Goal: Task Accomplishment & Management: Manage account settings

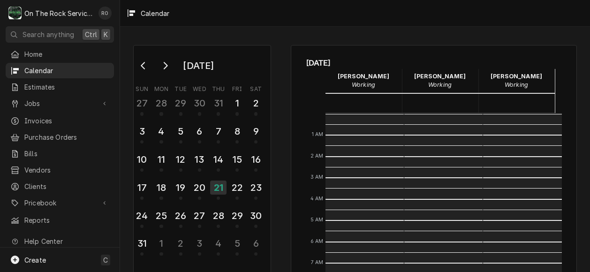
scroll to position [171, 0]
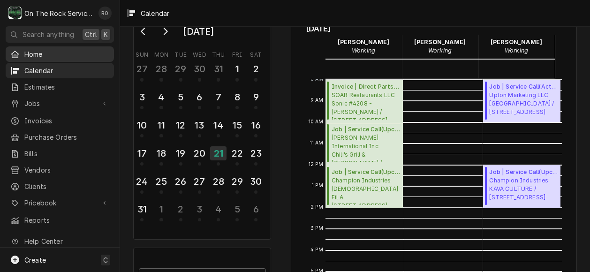
click at [57, 51] on span "Home" at bounding box center [66, 54] width 85 height 10
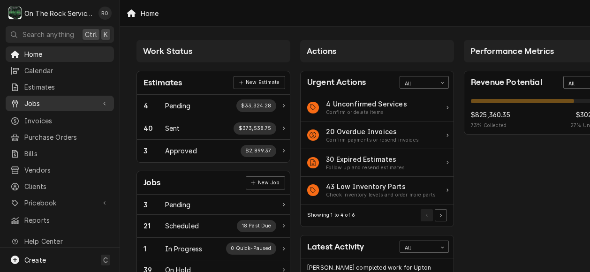
click at [49, 99] on span "Jobs" at bounding box center [59, 104] width 71 height 10
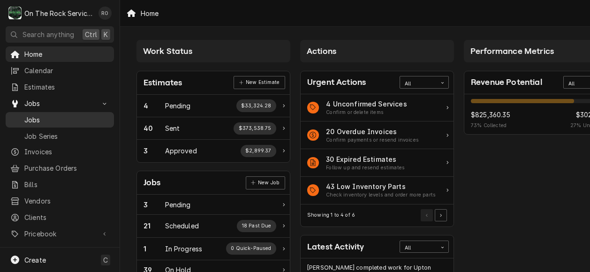
click at [56, 118] on span "Jobs" at bounding box center [66, 120] width 85 height 10
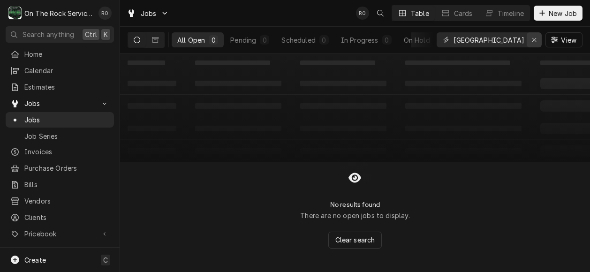
click at [540, 36] on button "Erase input" at bounding box center [534, 39] width 15 height 15
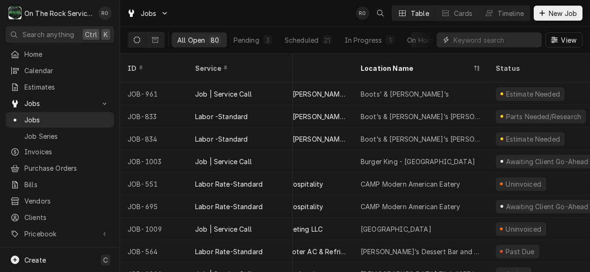
scroll to position [0, 45]
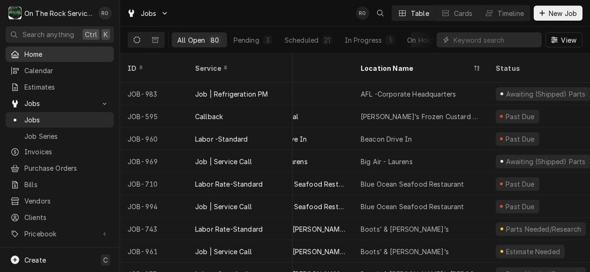
click at [78, 50] on span "Home" at bounding box center [66, 54] width 85 height 10
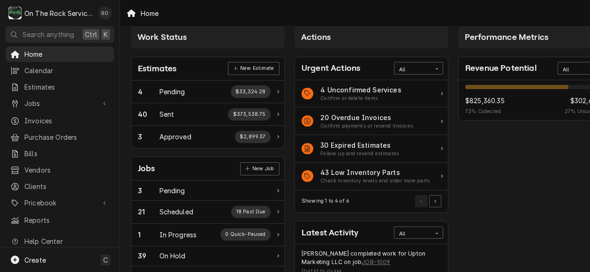
scroll to position [0, 6]
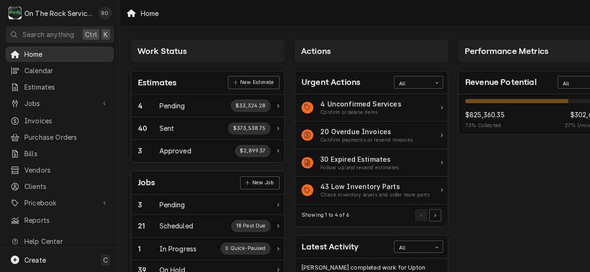
click at [74, 49] on span "Home" at bounding box center [66, 54] width 85 height 10
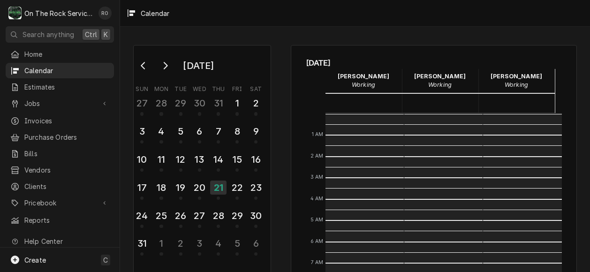
scroll to position [171, 0]
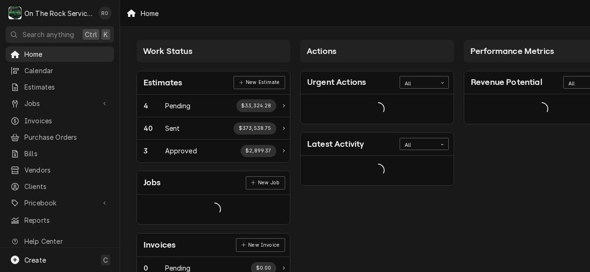
drag, startPoint x: 441, startPoint y: 152, endPoint x: 431, endPoint y: 217, distance: 65.4
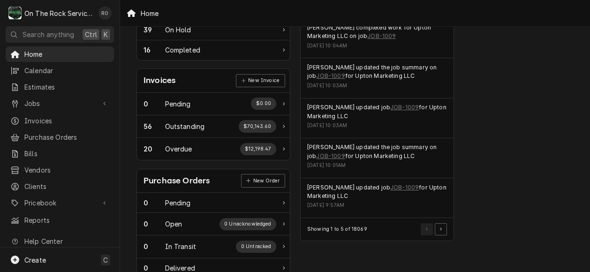
scroll to position [240, 0]
click at [442, 228] on button "Pagination Controls" at bounding box center [441, 229] width 12 height 12
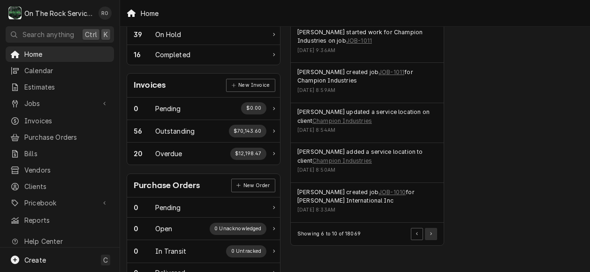
scroll to position [251, 11]
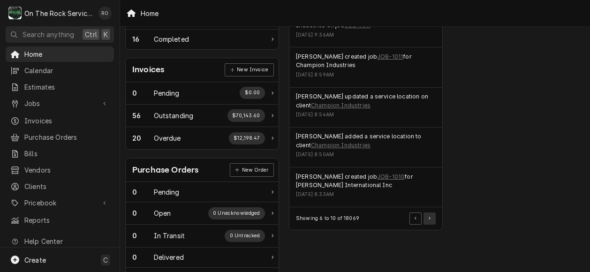
click at [434, 214] on button "Pagination Controls" at bounding box center [430, 219] width 12 height 12
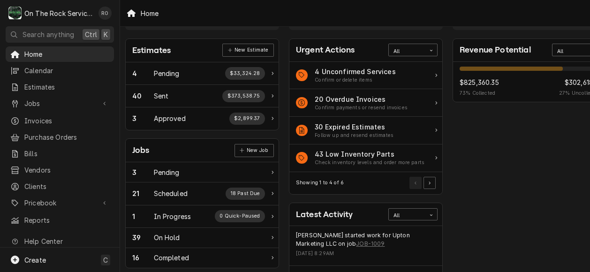
scroll to position [7, 11]
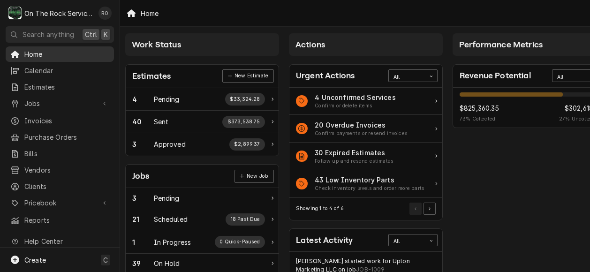
click at [63, 50] on span "Home" at bounding box center [66, 54] width 85 height 10
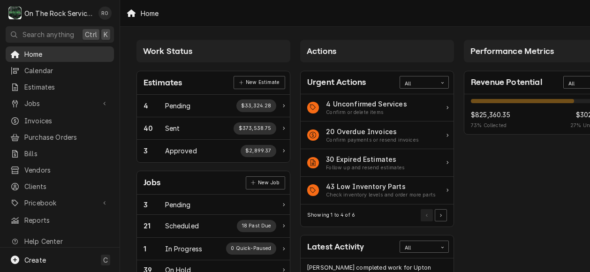
click at [50, 54] on span "Home" at bounding box center [66, 54] width 85 height 10
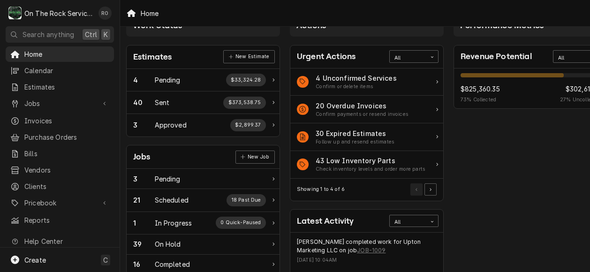
scroll to position [23, 10]
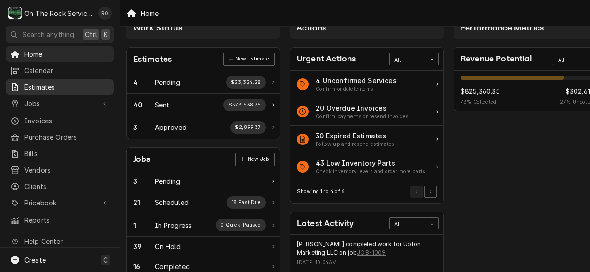
click at [68, 82] on span "Estimates" at bounding box center [66, 87] width 85 height 10
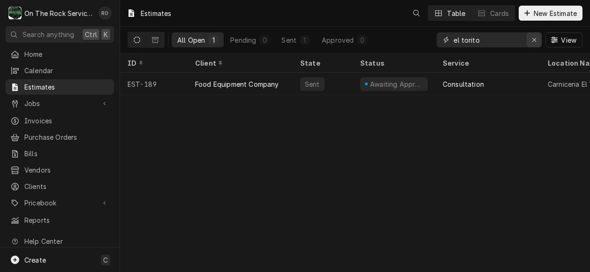
click at [538, 38] on div "Erase input" at bounding box center [534, 39] width 9 height 9
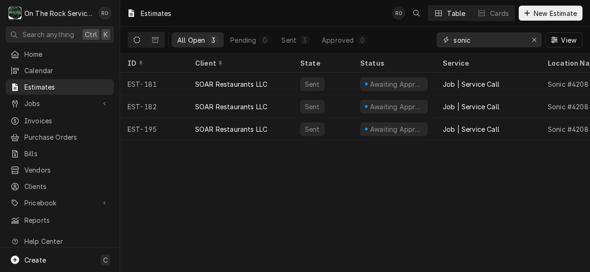
type input "sonic"
click at [61, 108] on div "Jobs Jobs Job Series" at bounding box center [60, 104] width 108 height 16
click at [68, 99] on span "Jobs" at bounding box center [59, 104] width 71 height 10
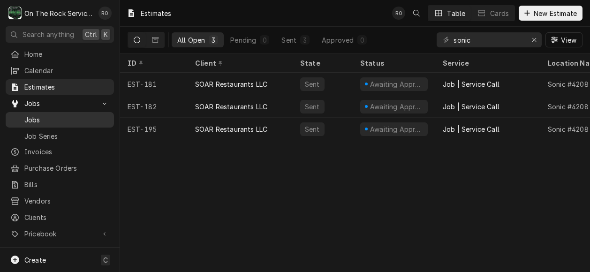
click at [69, 116] on span "Jobs" at bounding box center [66, 120] width 85 height 10
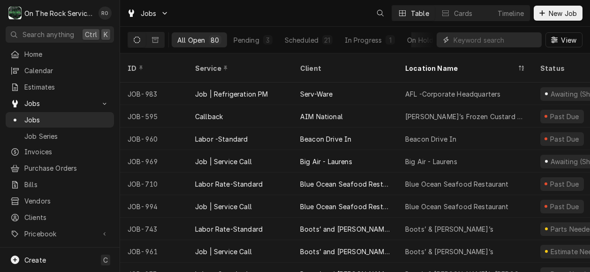
click at [499, 38] on input "Dynamic Content Wrapper" at bounding box center [496, 39] width 84 height 15
type input "sonic"
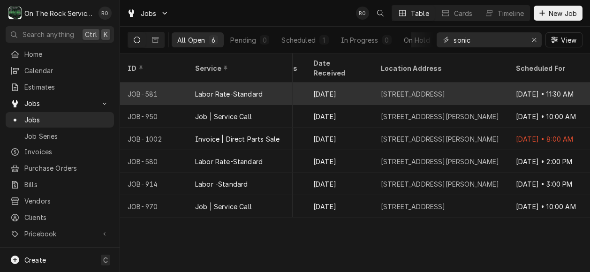
scroll to position [0, 677]
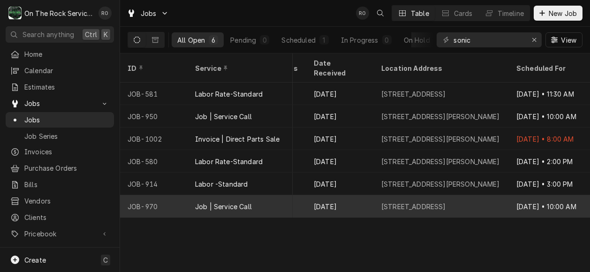
click at [446, 202] on div "[STREET_ADDRESS]" at bounding box center [413, 207] width 65 height 10
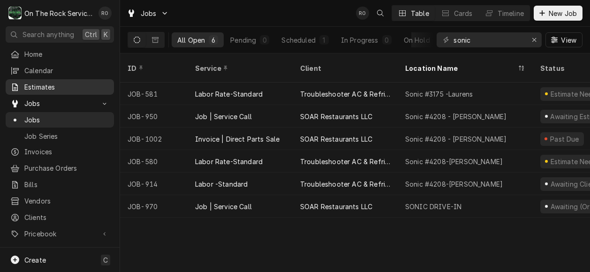
click at [65, 83] on span "Estimates" at bounding box center [66, 87] width 85 height 10
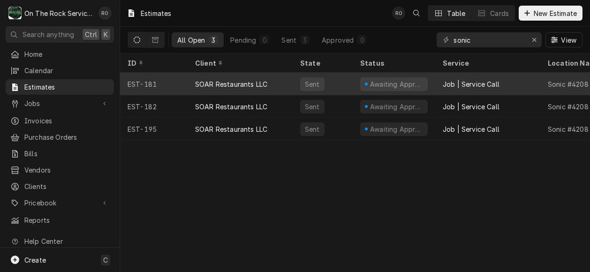
click at [441, 77] on div "Job | Service Call" at bounding box center [487, 84] width 105 height 23
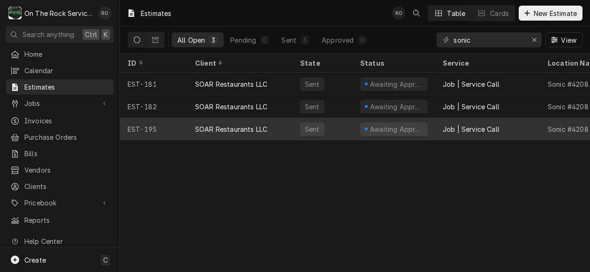
click at [283, 127] on div "SOAR Restaurants LLC" at bounding box center [240, 129] width 105 height 23
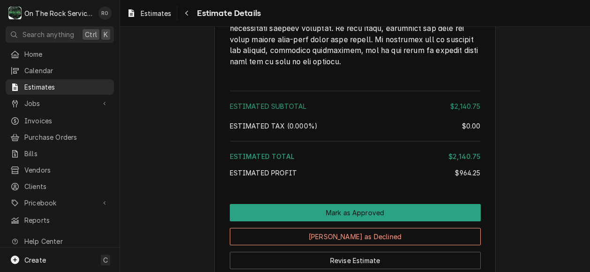
scroll to position [1838, 0]
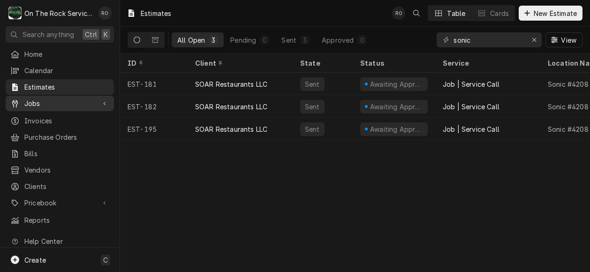
click at [51, 107] on link "Jobs" at bounding box center [60, 103] width 108 height 15
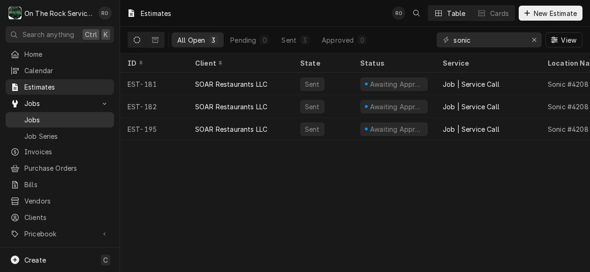
click at [55, 120] on span "Jobs" at bounding box center [66, 120] width 85 height 10
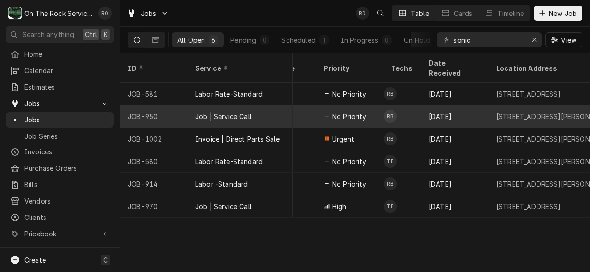
scroll to position [0, 563]
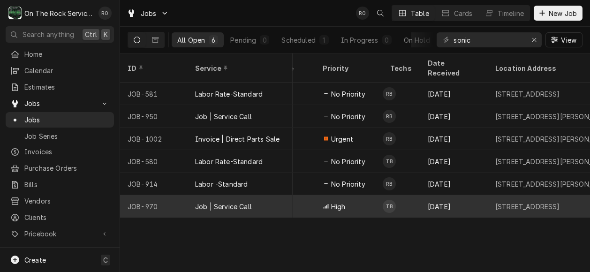
click at [534, 195] on div "3980 GA 17Alt, Eastanollee, GA 30538" at bounding box center [555, 206] width 135 height 23
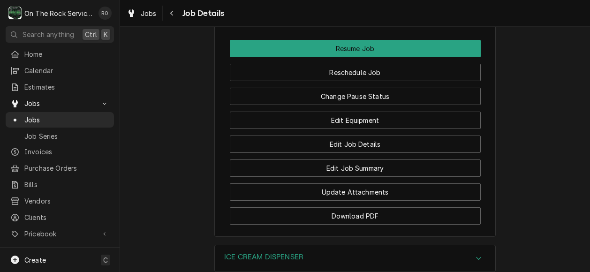
scroll to position [1056, 0]
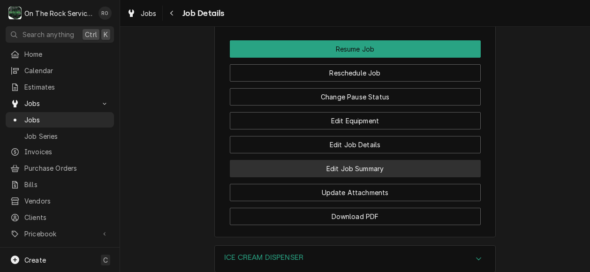
click at [349, 177] on button "Edit Job Summary" at bounding box center [355, 168] width 251 height 17
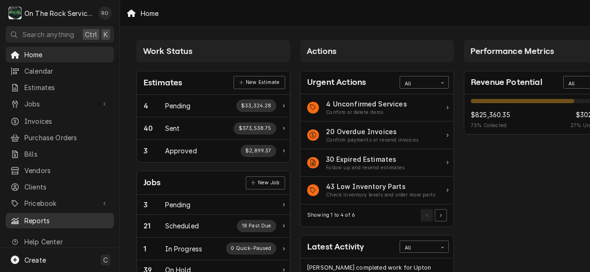
scroll to position [13, 0]
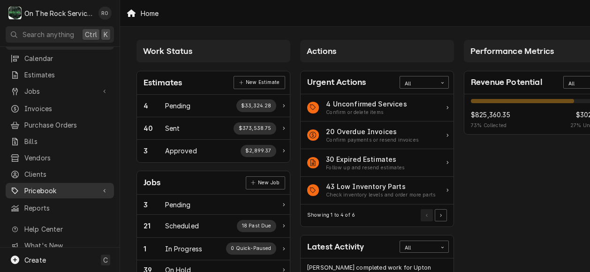
click at [62, 188] on span "Pricebook" at bounding box center [59, 191] width 71 height 10
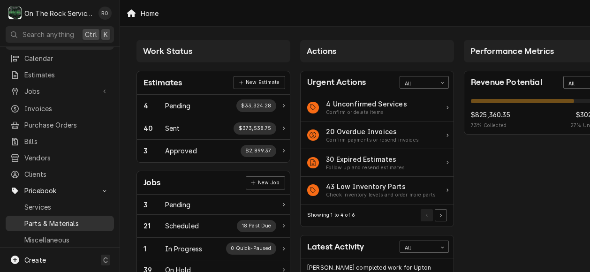
click at [57, 220] on span "Parts & Materials" at bounding box center [66, 224] width 85 height 10
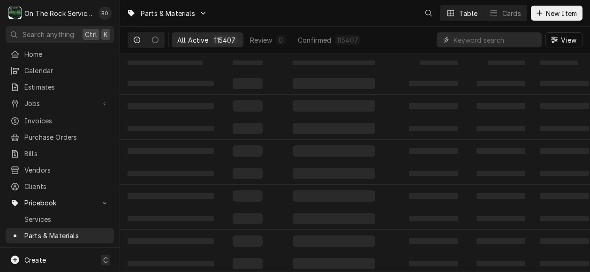
click at [488, 37] on input "Dynamic Content Wrapper" at bounding box center [496, 39] width 84 height 15
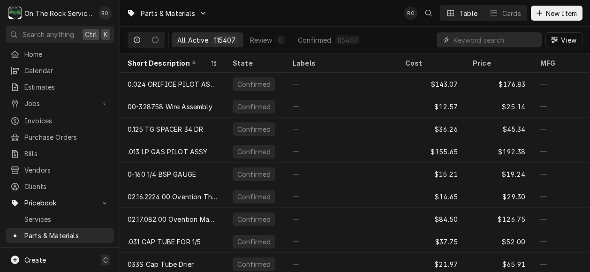
paste input "HC150244"
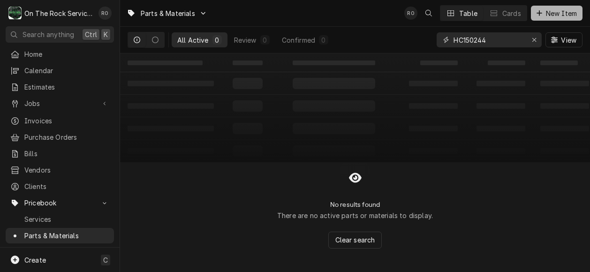
type input "HC150244"
click at [544, 12] on span "New Item" at bounding box center [561, 13] width 35 height 10
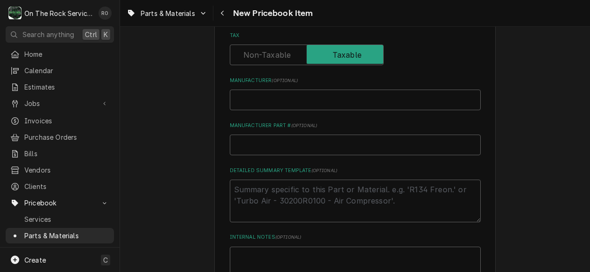
scroll to position [326, 0]
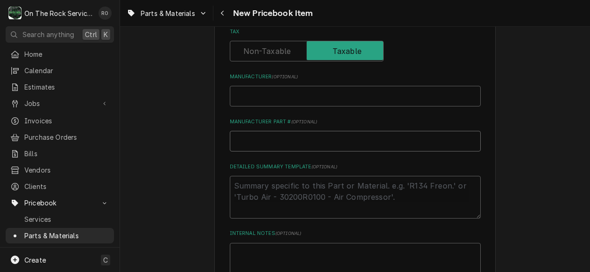
click at [296, 146] on input "Manufacturer Part # ( optional )" at bounding box center [355, 141] width 251 height 21
paste input "HC150244"
type textarea "x"
type input "HC150244"
click at [289, 93] on input "Manufacturer ( optional )" at bounding box center [355, 96] width 251 height 21
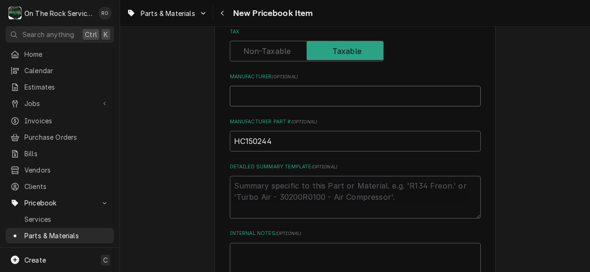
type textarea "x"
type input "E"
type textarea "x"
type input "Ele"
type textarea "x"
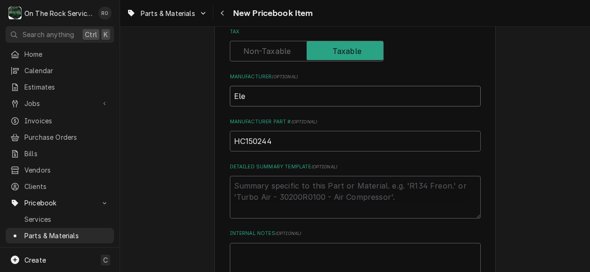
type input "Elec"
type textarea "x"
type input "Elect"
type textarea "x"
type input "Electr"
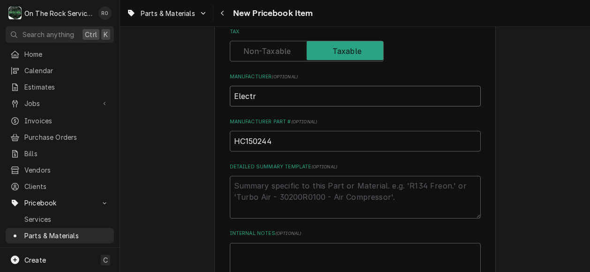
type textarea "x"
type input "Electrof"
type textarea "x"
type input "Electro"
type textarea "x"
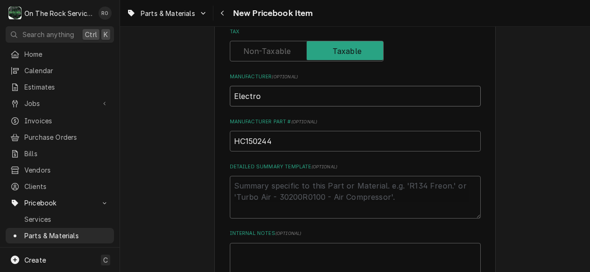
type input "ElectroF"
type textarea "x"
type input "ElectroFr"
type textarea "x"
type input "ElectroFre"
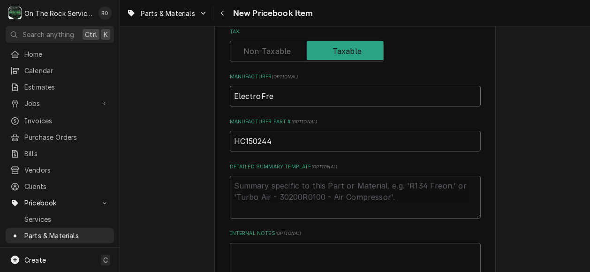
type textarea "x"
type input "ElectroFree"
type textarea "x"
type input "ElectroFreez"
type textarea "x"
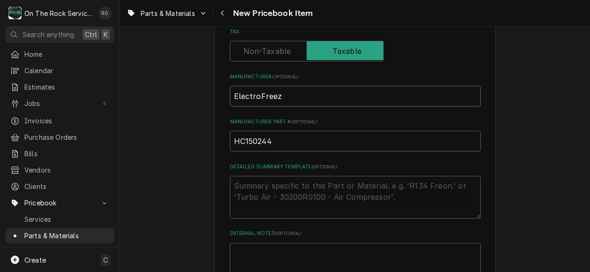
type input "ElectroFreeze"
type textarea "x"
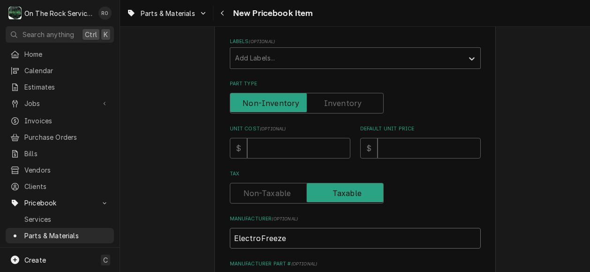
scroll to position [189, 0]
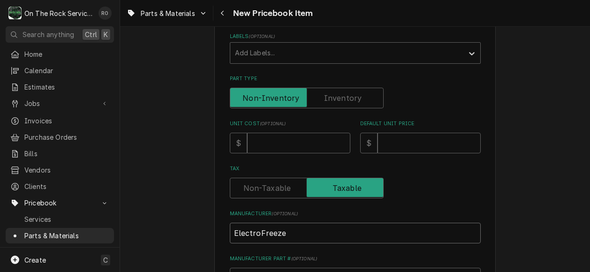
type input "ElectroFreeze"
click at [287, 156] on div "Please provide the following information to create a PriceBook item. Active Sta…" at bounding box center [355, 166] width 251 height 597
click at [287, 145] on input "Unit Cost ( optional )" at bounding box center [298, 143] width 103 height 21
click at [296, 93] on span "Part Type" at bounding box center [268, 97] width 76 height 19
click at [296, 93] on input "Part Type" at bounding box center [306, 98] width 145 height 21
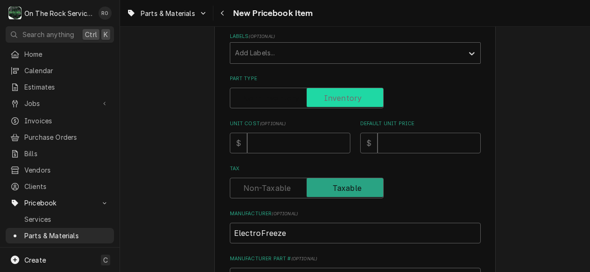
checkbox input "true"
type textarea "x"
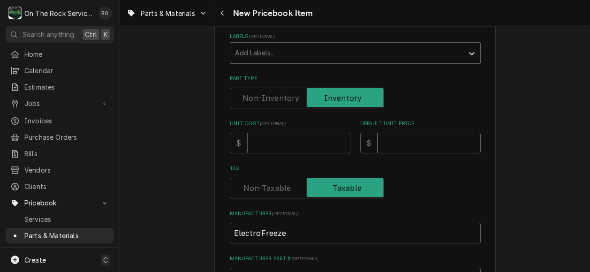
click at [284, 100] on label "Part Type" at bounding box center [307, 98] width 154 height 21
click at [284, 100] on input "Part Type" at bounding box center [306, 98] width 145 height 21
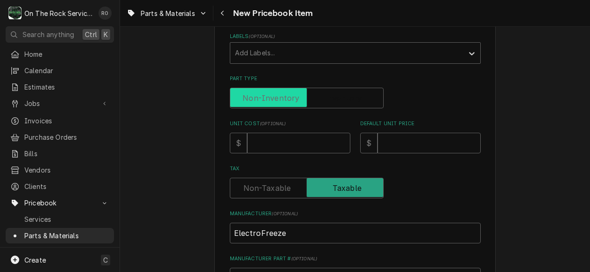
checkbox input "false"
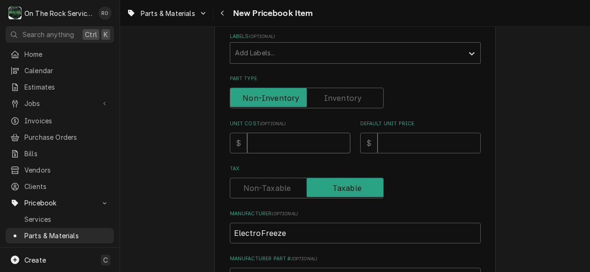
click at [282, 152] on input "Unit Cost ( optional )" at bounding box center [298, 143] width 103 height 21
type textarea "x"
type input "37"
type textarea "x"
type input "3"
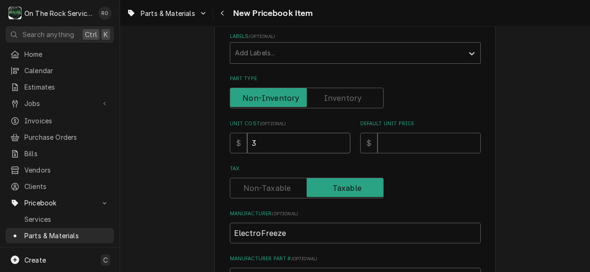
type textarea "x"
type input "4"
type textarea "x"
type input "47"
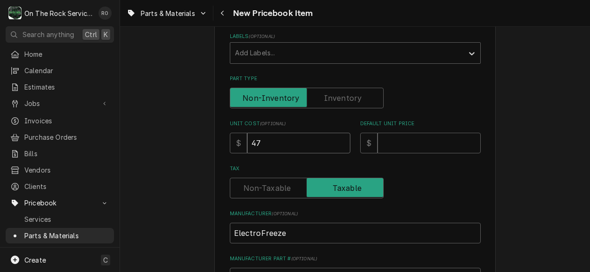
type textarea "x"
type input "47.6"
type textarea "x"
type input "47.64"
type textarea "x"
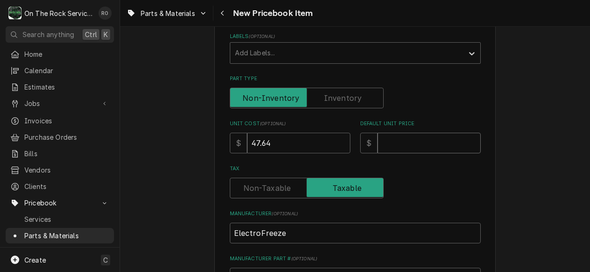
type input "1"
type textarea "x"
type input "10"
type textarea "x"
type input "104"
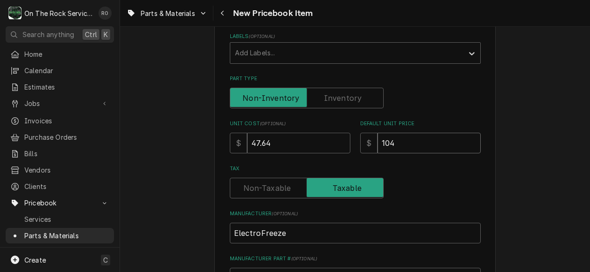
type textarea "x"
type input "104.8"
type textarea "x"
type input "104.81"
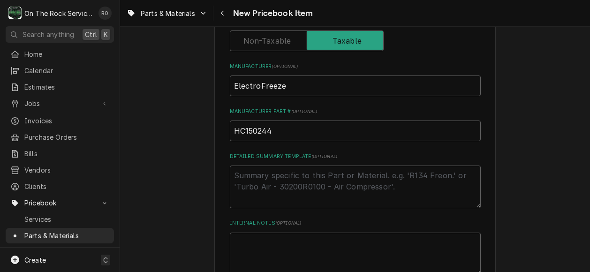
scroll to position [438, 0]
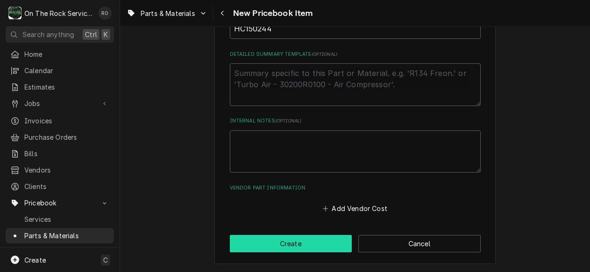
click at [304, 244] on button "Create" at bounding box center [291, 243] width 122 height 17
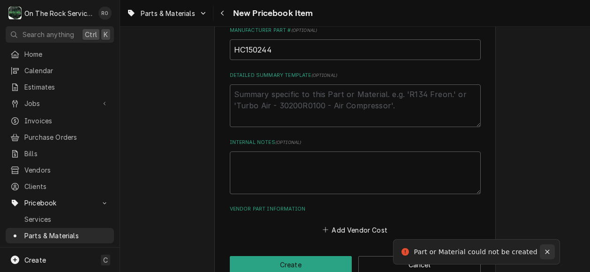
scroll to position [149, 0]
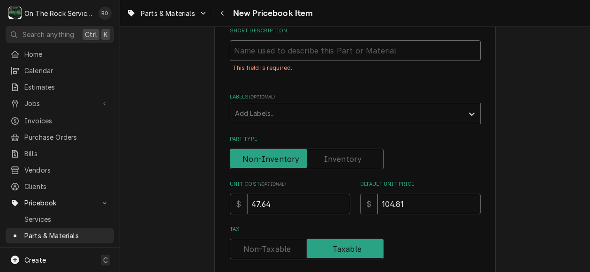
click at [292, 54] on input "Short Description" at bounding box center [355, 50] width 251 height 21
paste input "Electro Freeze HC150244 Capacitor, Run, 370 Volt, 50/60HZ, 30uF, Round"
type textarea "x"
type input "Electro Freeze HC150244 Capacitor, Run, 370 Volt, 50/60HZ, 30uF, Round"
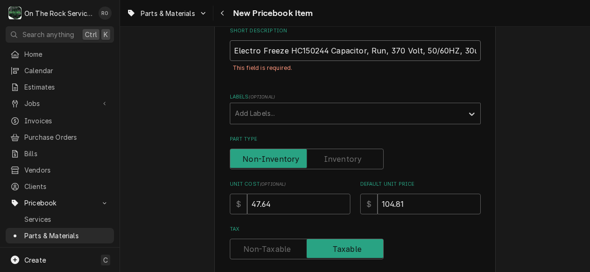
scroll to position [0, 25]
drag, startPoint x: 299, startPoint y: 49, endPoint x: 260, endPoint y: 49, distance: 39.4
click at [260, 49] on input "Electro Freeze HC150244 Capacitor, Run, 370 Volt, 50/60HZ, 30uF, Round" at bounding box center [355, 50] width 251 height 21
type textarea "x"
type input "Electro Freeze Capacitor, Run, 370 Volt, 50/60HZ, 30uF, Round"
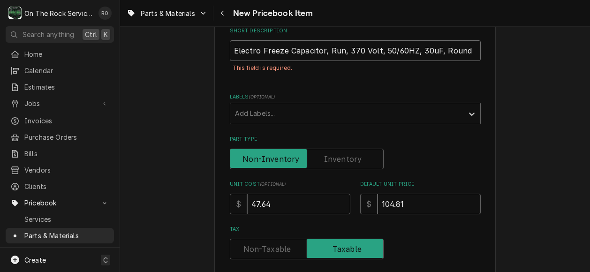
scroll to position [0, 0]
click at [258, 49] on input "Electro Freeze Capacitor, Run, 370 Volt, 50/60HZ, 30uF, Round" at bounding box center [355, 50] width 251 height 21
type textarea "x"
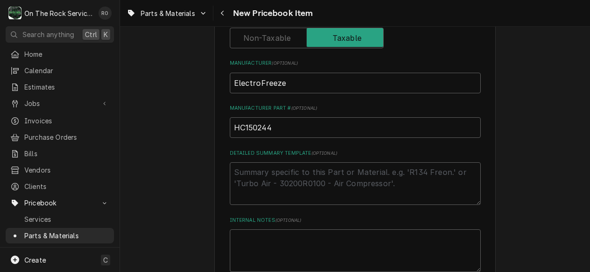
scroll to position [460, 0]
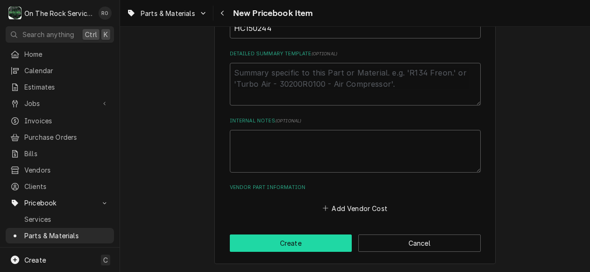
type input "ElectroFreeze Capacitor, Run, 370 Volt, 50/60HZ, 30uF, Round"
click at [322, 244] on button "Create" at bounding box center [291, 243] width 122 height 17
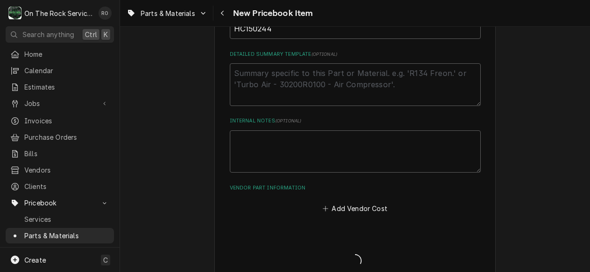
type textarea "x"
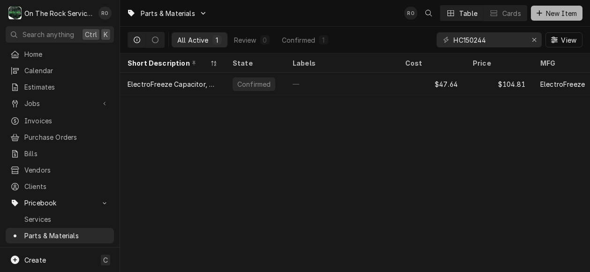
click at [558, 20] on button "New Item" at bounding box center [557, 13] width 52 height 15
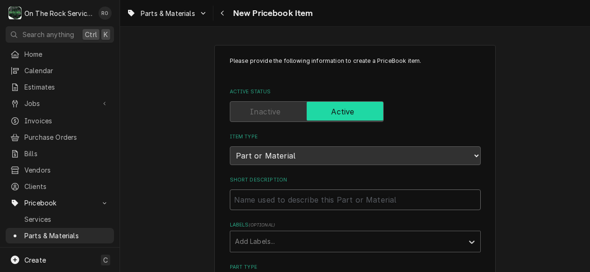
click at [254, 193] on input "Short Description" at bounding box center [355, 200] width 251 height 21
paste input "Electro Freeze HC150294 Start Capacitor"
type textarea "x"
type input "Electro Freeze HC150294 Start Capacitor"
drag, startPoint x: 325, startPoint y: 197, endPoint x: 286, endPoint y: 197, distance: 38.5
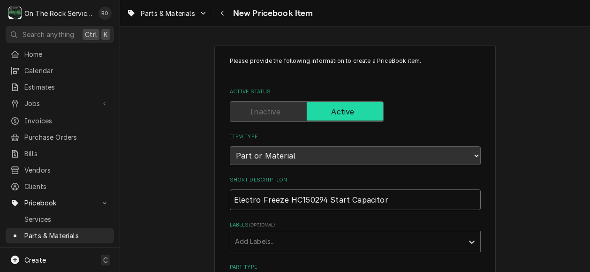
click at [286, 197] on input "Electro Freeze HC150294 Start Capacitor" at bounding box center [355, 200] width 251 height 21
type textarea "x"
type input "Electro Freeze Start Capacitor"
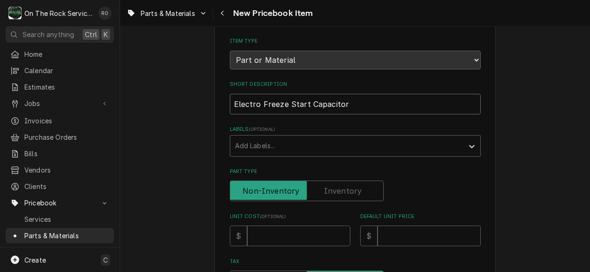
scroll to position [119, 0]
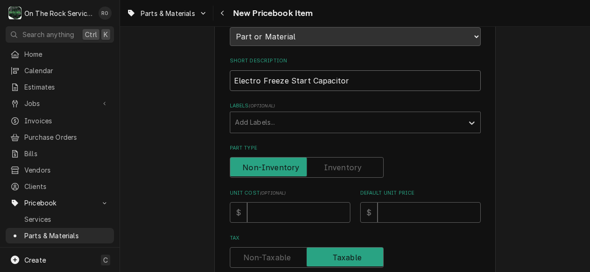
click at [259, 81] on input "Electro Freeze Start Capacitor" at bounding box center [355, 80] width 251 height 21
type textarea "x"
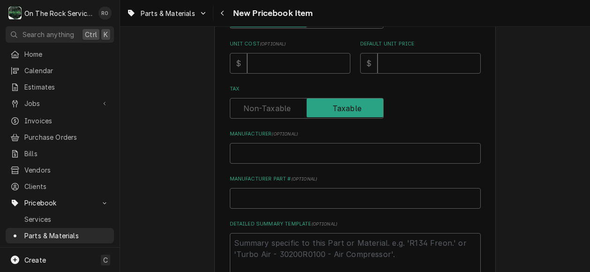
scroll to position [274, 0]
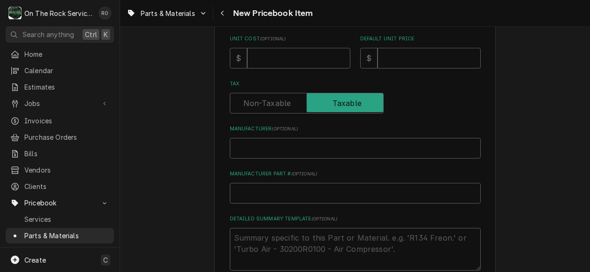
type input "ElectroFreeze Start Capacitor"
click at [254, 148] on input "Manufacturer ( optional )" at bounding box center [355, 148] width 251 height 21
click at [251, 190] on input "Manufacturer Part # ( optional )" at bounding box center [355, 193] width 251 height 21
paste input "HC150294"
type textarea "x"
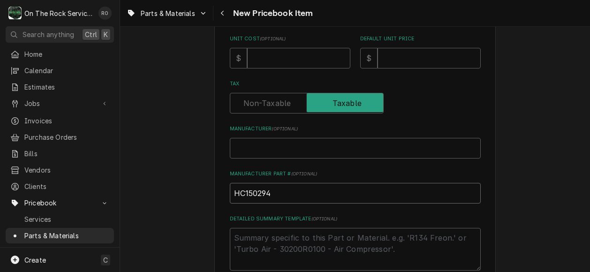
type input "HC150294"
click at [293, 148] on input "Manufacturer ( optional )" at bounding box center [355, 148] width 251 height 21
type textarea "x"
type input "E"
type textarea "x"
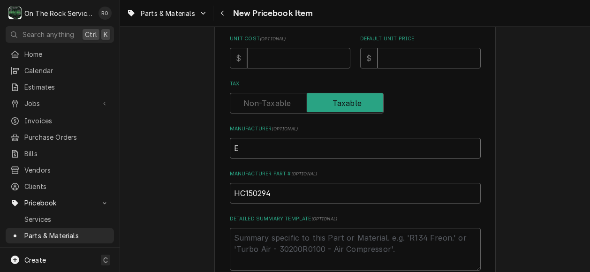
type input "El"
type textarea "x"
type input "Ele"
type textarea "x"
type input "Elec"
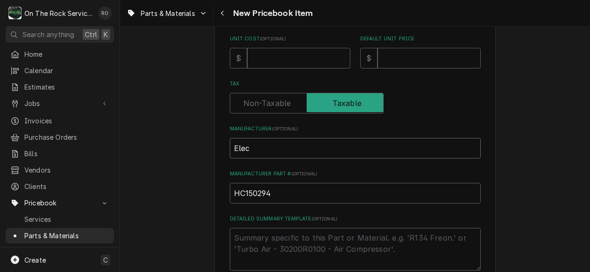
type textarea "x"
type input "Elect"
type textarea "x"
type input "Electr"
type textarea "x"
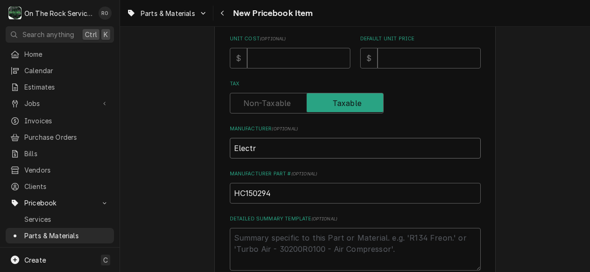
type input "Electro"
type textarea "x"
type input "ElectroF"
type textarea "x"
type input "ElectroFr"
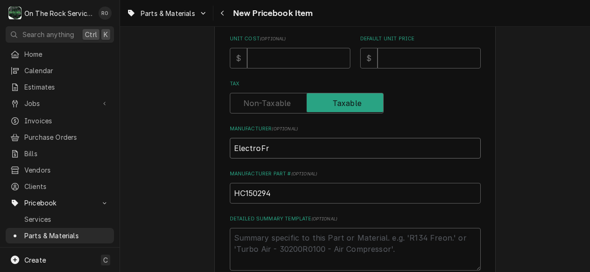
type textarea "x"
type input "ElectroFre"
type textarea "x"
type input "ElectroFree"
type textarea "x"
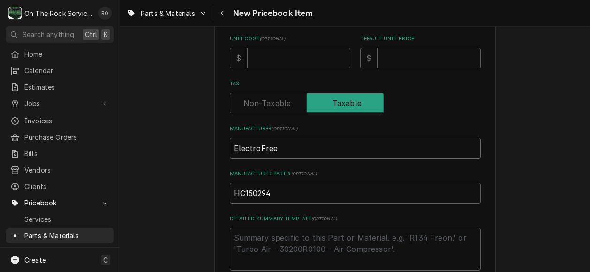
type input "ElectroFreez"
type textarea "x"
type input "ElectroFreeze"
click at [283, 66] on input "Unit Cost ( optional )" at bounding box center [298, 58] width 103 height 21
type textarea "x"
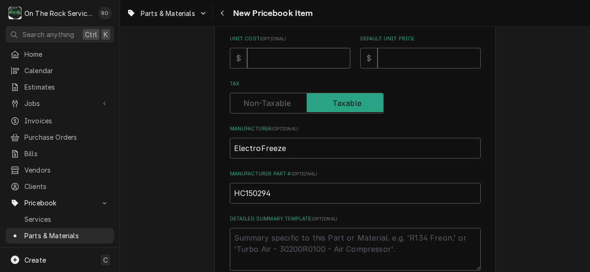
type input "4"
type textarea "x"
type input "42"
type textarea "x"
type input "42.2"
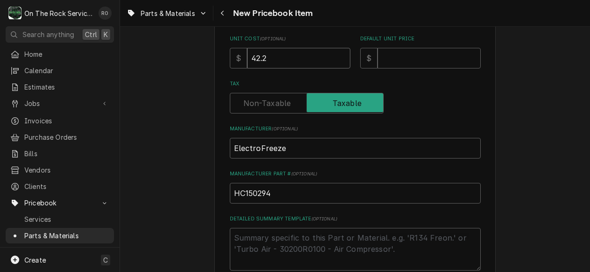
type textarea "x"
type input "42.24"
type textarea "x"
type input "42.2"
type textarea "x"
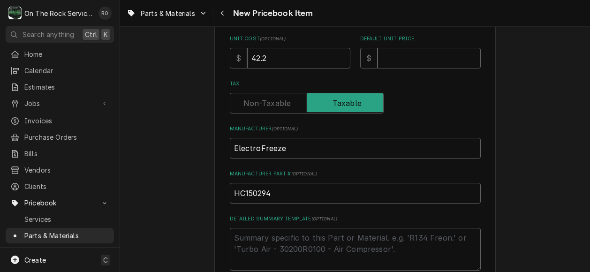
type input "42"
type textarea "x"
type input "4"
type textarea "x"
type input "41"
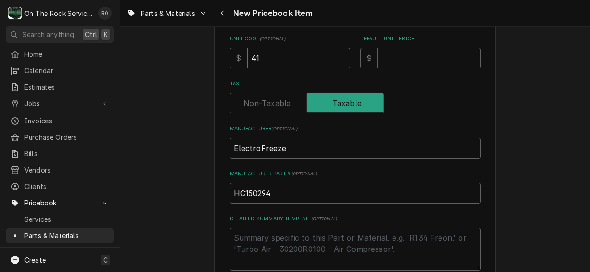
type textarea "x"
type input "41.1"
type textarea "x"
type input "41.14"
type textarea "x"
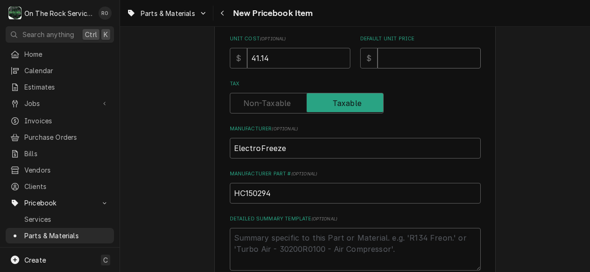
type input "9"
type textarea "x"
type input "90"
type textarea "x"
type input "90.5"
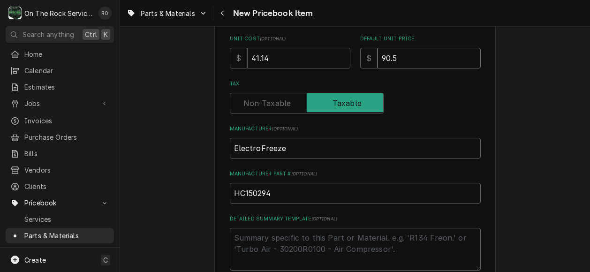
type textarea "x"
type input "90.51"
click at [403, 82] on label "Tax" at bounding box center [355, 84] width 251 height 8
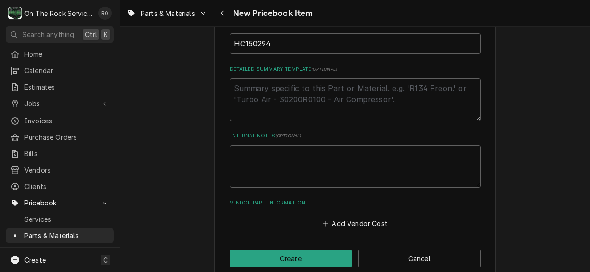
scroll to position [438, 0]
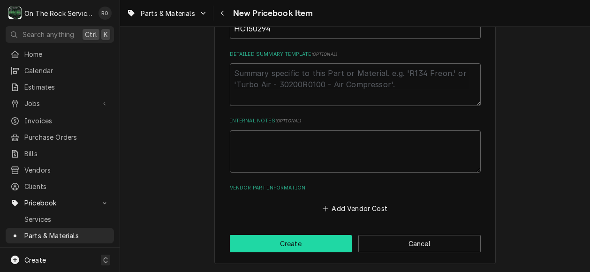
click at [309, 250] on button "Create" at bounding box center [291, 243] width 122 height 17
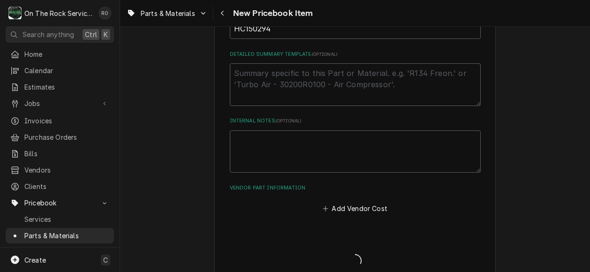
type textarea "x"
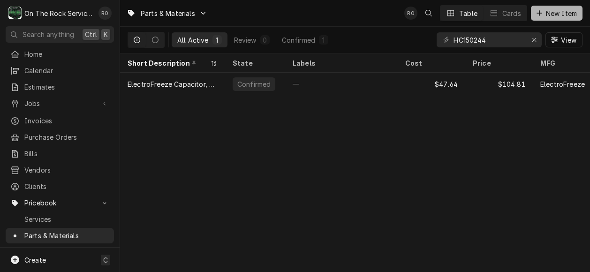
click at [553, 15] on span "New Item" at bounding box center [561, 13] width 35 height 10
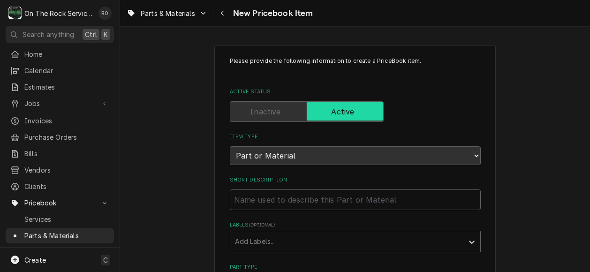
scroll to position [50, 0]
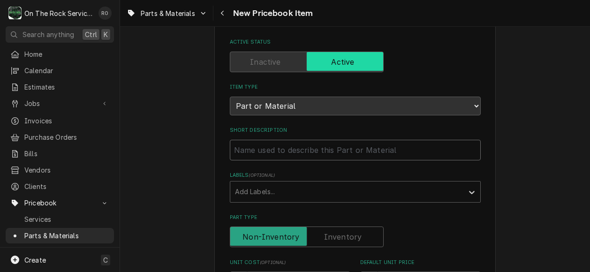
click at [266, 157] on input "Short Description" at bounding box center [355, 150] width 251 height 21
paste input "Electro Freeze HC162324 Tube [MEDICAL_DATA] Clip"
type textarea "x"
type input "Electro Freeze HC162324 Tube [MEDICAL_DATA] Clip"
drag, startPoint x: 322, startPoint y: 151, endPoint x: 284, endPoint y: 147, distance: 38.2
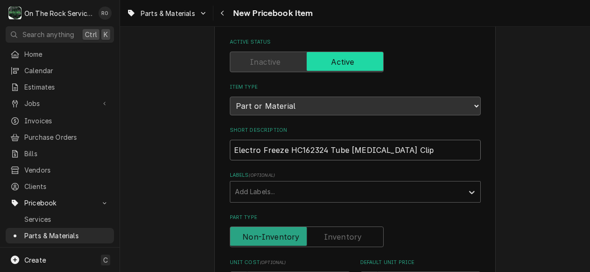
click at [284, 147] on input "Electro Freeze HC162324 Tube [MEDICAL_DATA] Clip" at bounding box center [355, 150] width 251 height 21
type textarea "x"
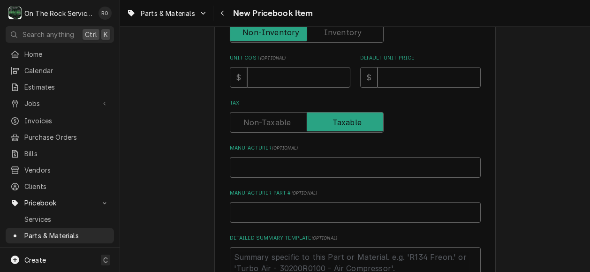
scroll to position [285, 0]
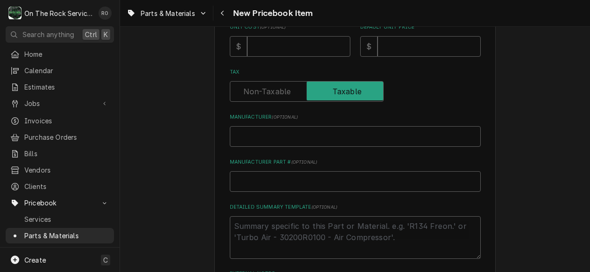
type input "Electro Freeze Tube [MEDICAL_DATA] Clip"
click at [275, 137] on input "Manufacturer ( optional )" at bounding box center [355, 136] width 251 height 21
drag, startPoint x: 275, startPoint y: 137, endPoint x: 257, endPoint y: 182, distance: 48.4
click at [257, 182] on input "Manufacturer Part # ( optional )" at bounding box center [355, 181] width 251 height 21
paste input "HC162324"
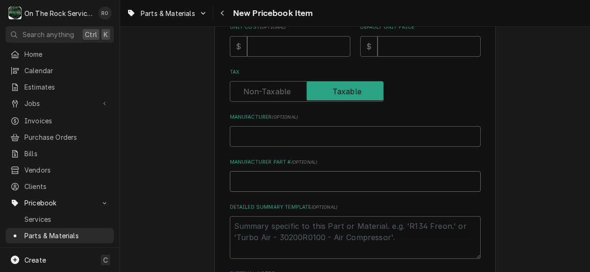
type textarea "x"
type input "HC162324"
click at [256, 146] on input "Manufacturer ( optional )" at bounding box center [355, 136] width 251 height 21
type textarea "x"
type input "El"
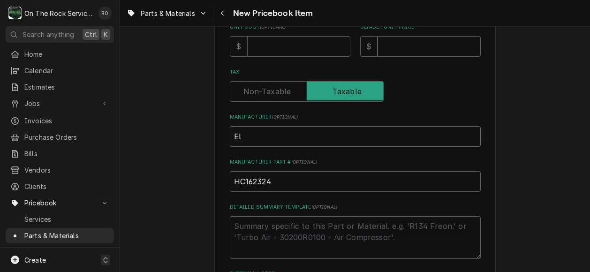
type textarea "x"
type input "Ele"
type textarea "x"
type input "Elec"
type textarea "x"
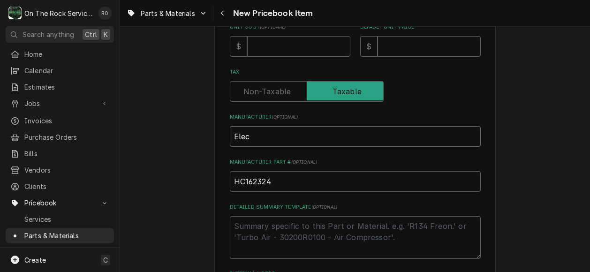
type input "Elect"
type textarea "x"
type input "Electr"
type textarea "x"
type input "Electro"
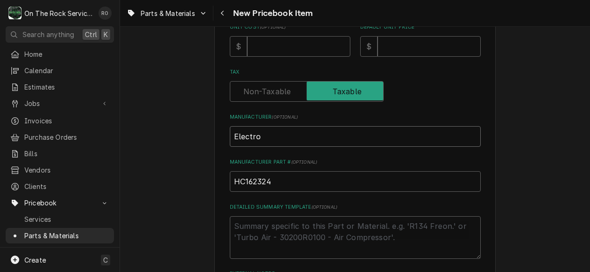
type textarea "x"
type input "ElectroF"
type textarea "x"
type input "ElectroFr"
type textarea "x"
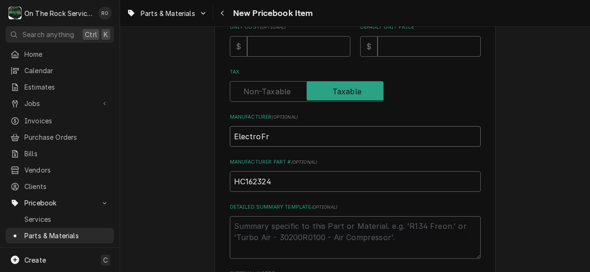
type input "ElectroFre"
type textarea "x"
type input "ElectroFree"
type textarea "x"
type input "ElectroFreez"
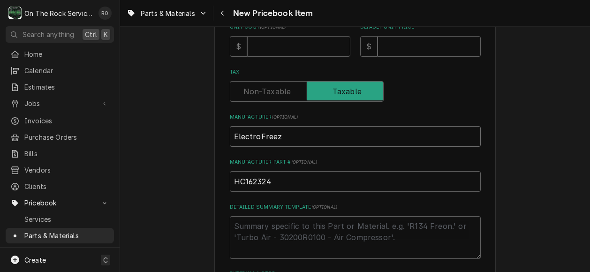
type textarea "x"
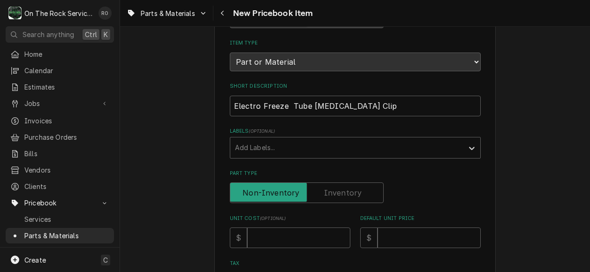
scroll to position [93, 0]
type input "ElectroFreeze"
click at [259, 106] on input "Electro Freeze Tube Retainer Clip" at bounding box center [355, 107] width 251 height 21
type textarea "x"
type input "ElectroFreeze Tube Retainer Clip"
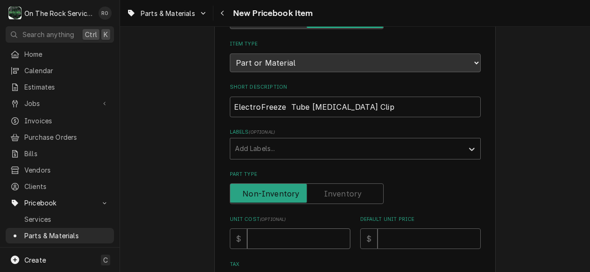
click at [314, 244] on input "Unit Cost ( optional )" at bounding box center [298, 238] width 103 height 21
type textarea "x"
type input "1"
type textarea "x"
type input "14"
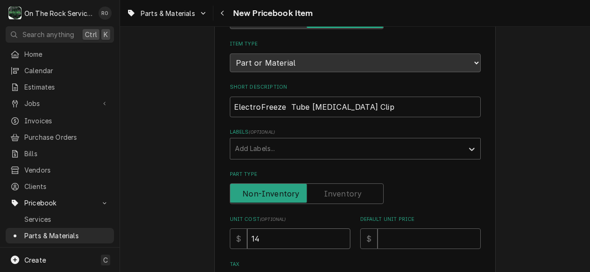
type textarea "x"
type input "14.9"
type textarea "x"
type input "14.94"
type textarea "x"
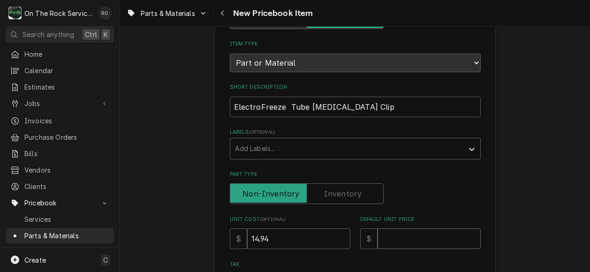
type input "3"
type textarea "x"
type input "32"
type textarea "x"
type input "32.8"
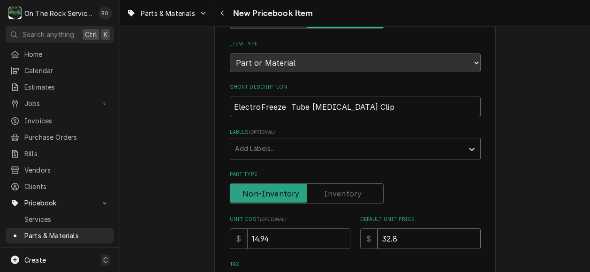
type textarea "x"
type input "32.87"
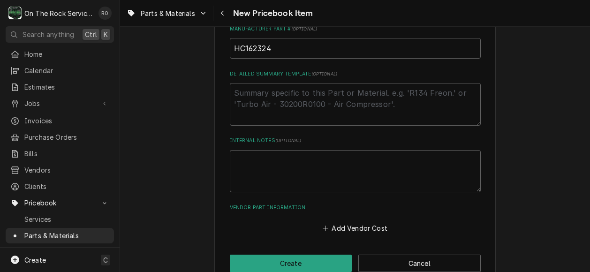
scroll to position [438, 0]
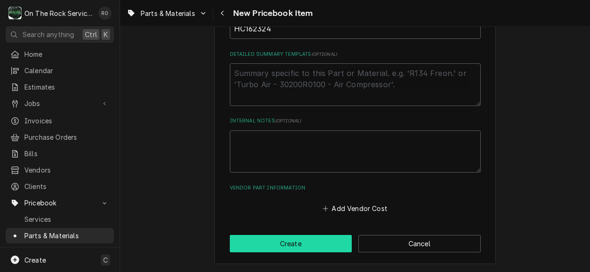
click at [299, 242] on button "Create" at bounding box center [291, 243] width 122 height 17
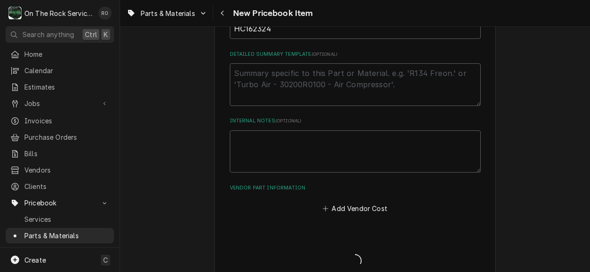
type textarea "x"
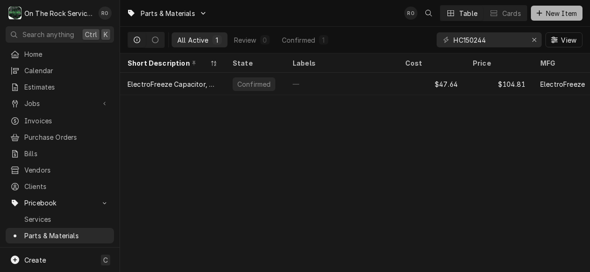
click at [548, 16] on span "New Item" at bounding box center [561, 13] width 35 height 10
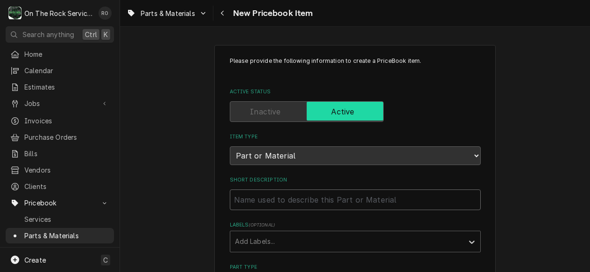
click at [266, 198] on input "Short Description" at bounding box center [355, 200] width 251 height 21
paste input "Electro Freeze HC160563 Door Gasket, Magnetic, V-Groove, 30RMT/30T-CMT"
type textarea "x"
type input "Electro Freeze HC160563 Door Gasket, Magnetic, V-Groove, 30RMT/30T-CMT"
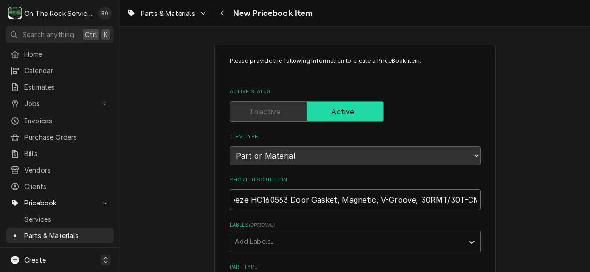
drag, startPoint x: 282, startPoint y: 199, endPoint x: 246, endPoint y: 200, distance: 36.6
click at [246, 200] on input "Electro Freeze HC160563 Door Gasket, Magnetic, V-Groove, 30RMT/30T-CMT" at bounding box center [355, 200] width 251 height 21
type textarea "x"
type input "Electro Freeze Door Gasket, Magnetic, V-Groove, 30RMT/30T-CMT"
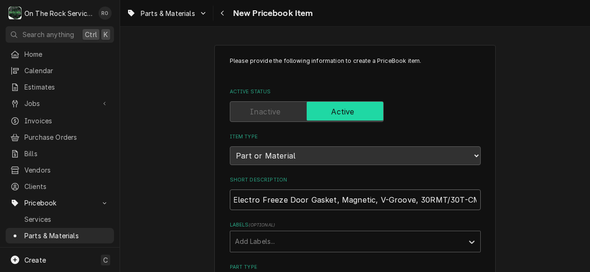
click at [258, 198] on input "Electro Freeze Door Gasket, Magnetic, V-Groove, 30RMT/30T-CMT" at bounding box center [355, 200] width 251 height 21
type textarea "x"
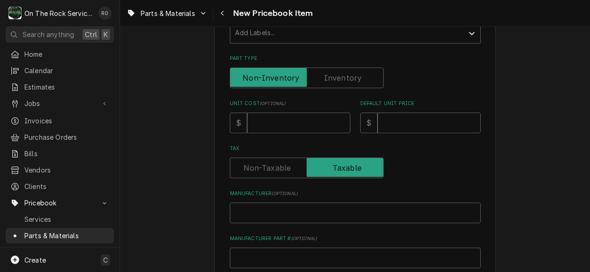
scroll to position [209, 0]
type input "ElectroFreeze Door Gasket, Magnetic, V-Groove, 30RMT/30T-CMT"
click at [256, 257] on input "Manufacturer Part # ( optional )" at bounding box center [355, 257] width 251 height 21
paste input "HC160563"
type textarea "x"
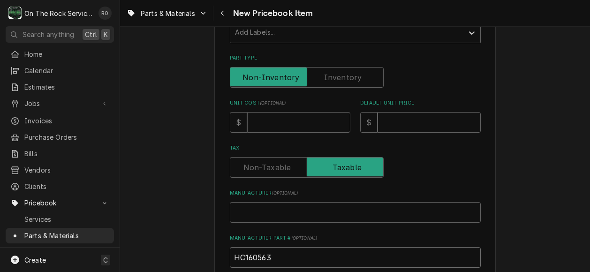
type input "HC160563"
click at [276, 209] on input "Manufacturer ( optional )" at bounding box center [355, 212] width 251 height 21
type textarea "x"
type input "E"
type textarea "x"
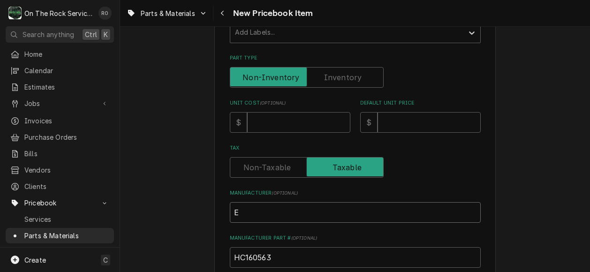
type input "El"
type textarea "x"
type input "Ele"
type textarea "x"
type input "Elec"
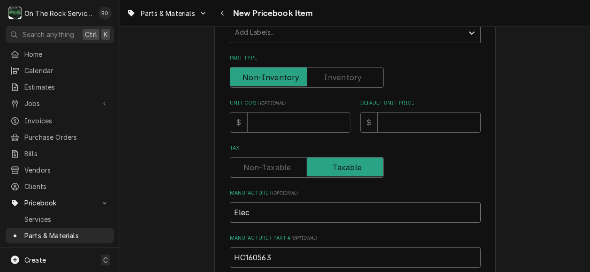
type textarea "x"
type input "Elect"
type textarea "x"
type input "Electr"
type textarea "x"
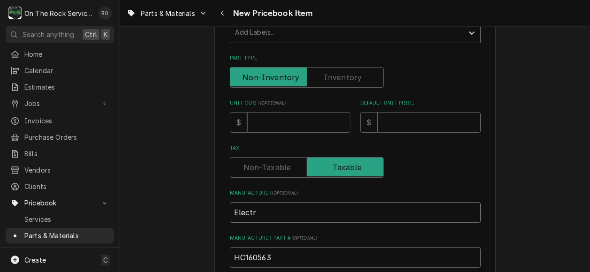
type input "Electro"
type textarea "x"
type input "ElectroF"
type textarea "x"
type input "ElectroFr"
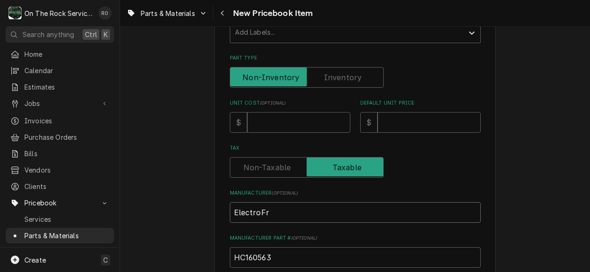
type textarea "x"
type input "ElectroFre"
type textarea "x"
type input "ElectroFree"
type textarea "x"
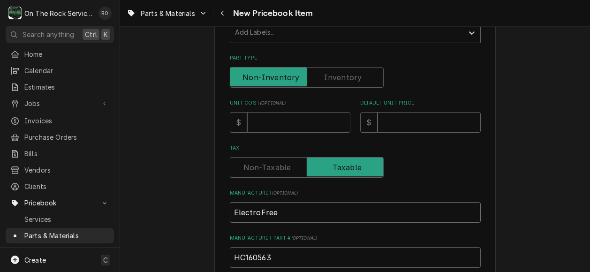
type input "ElectroFreez"
type textarea "x"
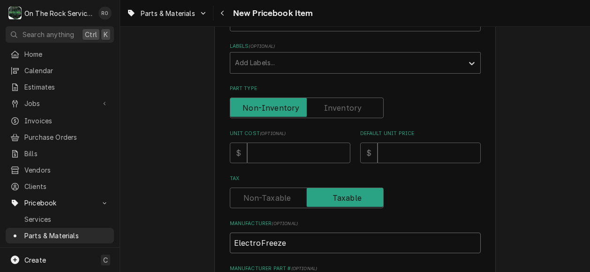
scroll to position [179, 0]
type input "ElectroFreeze"
click at [267, 155] on input "Unit Cost ( optional )" at bounding box center [298, 152] width 103 height 21
type textarea "x"
type input "7"
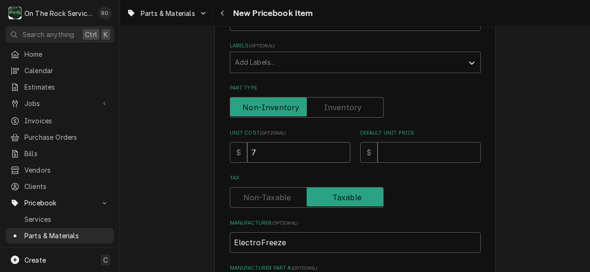
type textarea "x"
type input "75"
type textarea "x"
type input "75.1"
type textarea "x"
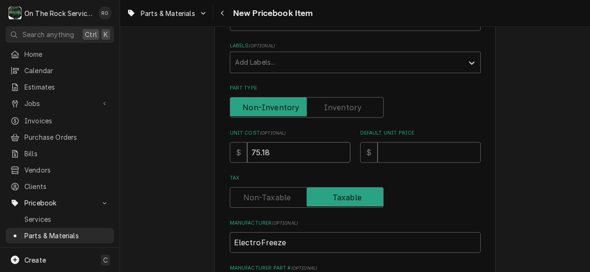
type input "75.18"
type textarea "x"
type input "1"
type textarea "x"
type input "16"
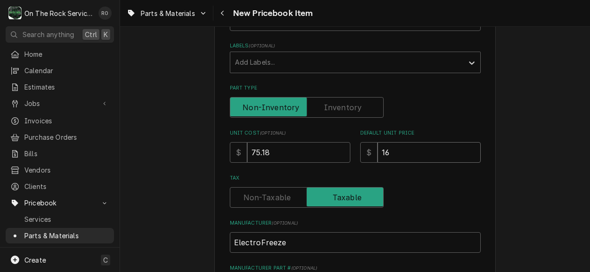
type textarea "x"
type input "165"
type textarea "x"
type input "165.4"
type textarea "x"
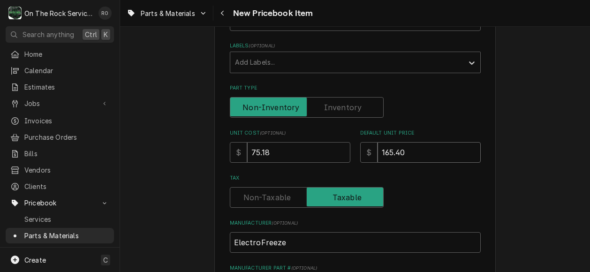
type input "165.40"
click at [430, 190] on div "Tax" at bounding box center [355, 197] width 251 height 21
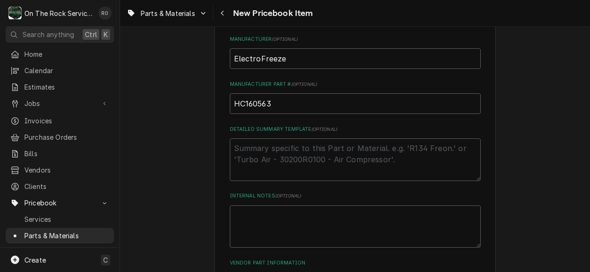
scroll to position [438, 0]
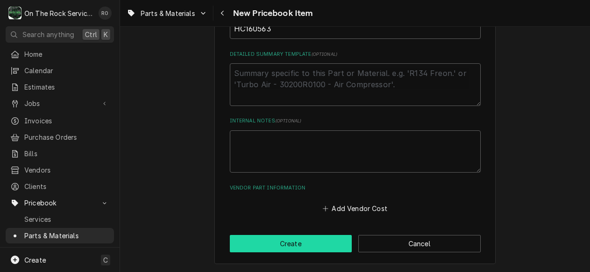
click at [310, 242] on button "Create" at bounding box center [291, 243] width 122 height 17
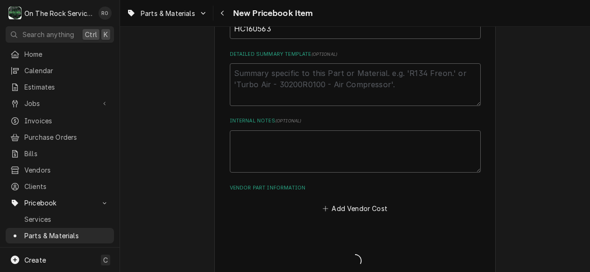
type textarea "x"
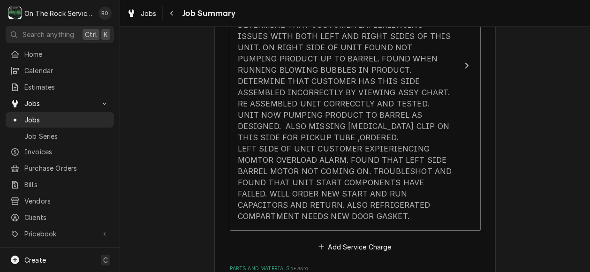
scroll to position [368, 0]
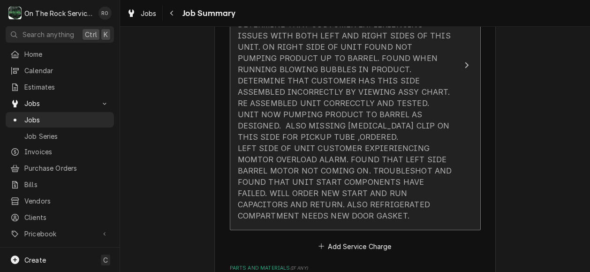
click at [400, 153] on div "[DATE] TMB PROVIDE SERVICE PARTS AND LABOR TO DETERMINE THAT CUSTOMER EXPIERIEN…" at bounding box center [345, 115] width 215 height 214
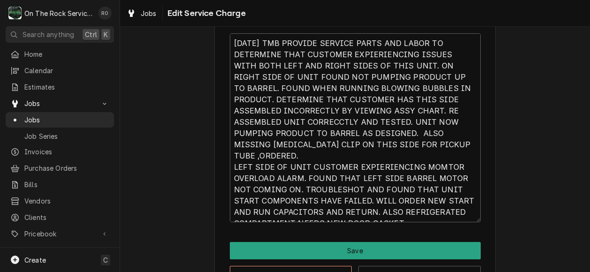
scroll to position [345, 0]
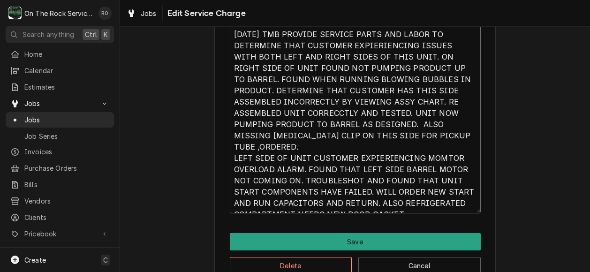
click at [414, 199] on textarea "[DATE] TMB PROVIDE SERVICE PARTS AND LABOR TO DETERMINE THAT CUSTOMER EXPIERIEN…" at bounding box center [355, 118] width 251 height 189
type textarea "x"
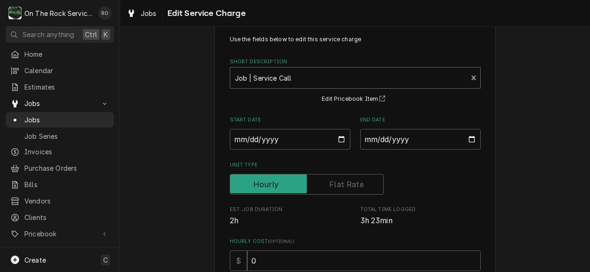
scroll to position [0, 0]
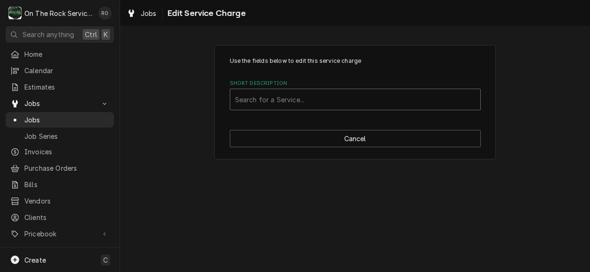
click at [403, 102] on div "Short Description" at bounding box center [355, 99] width 241 height 17
type input "incurred"
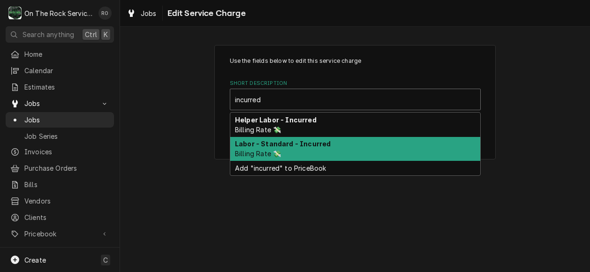
click at [384, 144] on div "Labor - Standard - Incurred Billing Rate 💸" at bounding box center [355, 149] width 250 height 24
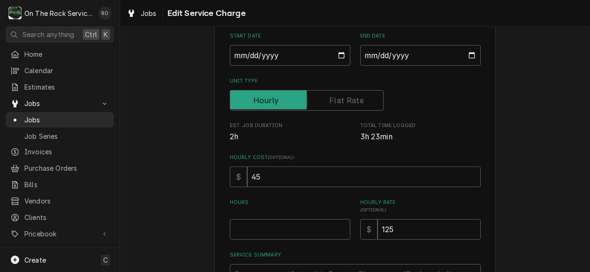
scroll to position [135, 0]
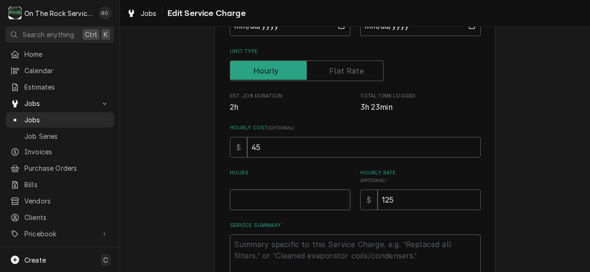
click at [309, 201] on input "Hours" at bounding box center [290, 200] width 121 height 21
type textarea "x"
type input "3"
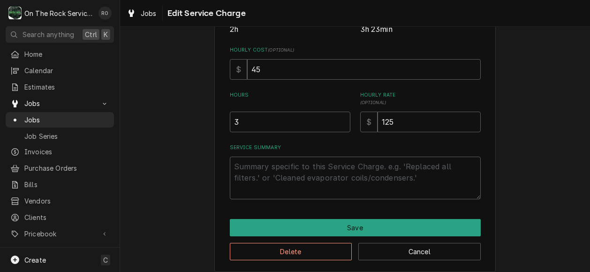
scroll to position [217, 0]
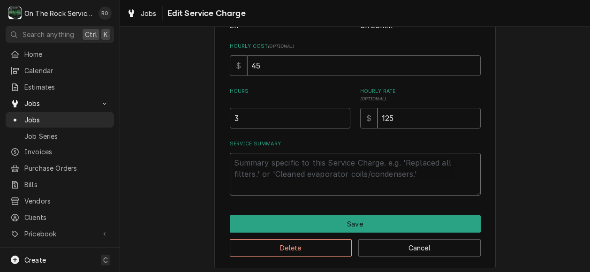
click at [286, 173] on textarea "Service Summary" at bounding box center [355, 174] width 251 height 43
paste textarea "8/15/25 TMB PROVIDE SERVICE PARTS AND LABOR TO DETERMINE THAT CUSTOMER EXPIERIE…"
type textarea "x"
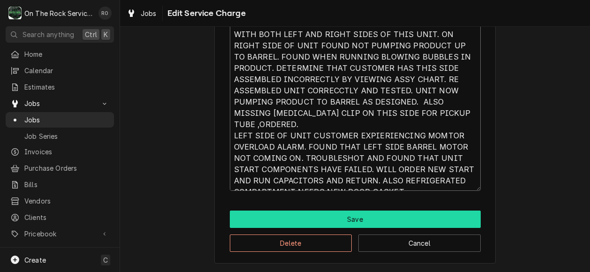
type textarea "8/15/25 TMB PROVIDE SERVICE PARTS AND LABOR TO DETERMINE THAT CUSTOMER EXPIERIE…"
click at [359, 217] on button "Save" at bounding box center [355, 219] width 251 height 17
type textarea "x"
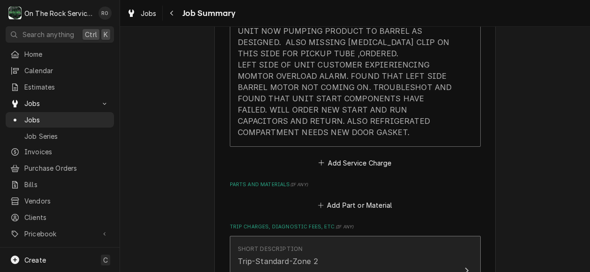
scroll to position [445, 0]
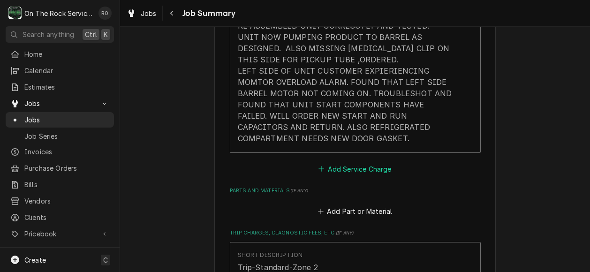
click at [363, 162] on button "Add Service Charge" at bounding box center [355, 168] width 76 height 13
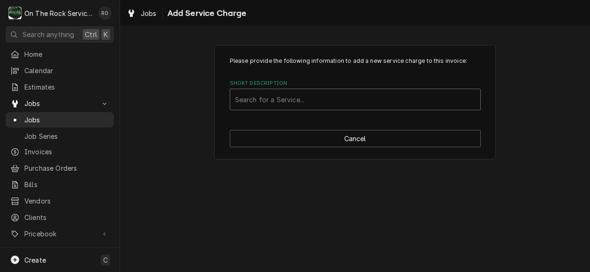
click at [349, 99] on div "Short Description" at bounding box center [355, 99] width 241 height 17
type input "Labor - estimated"
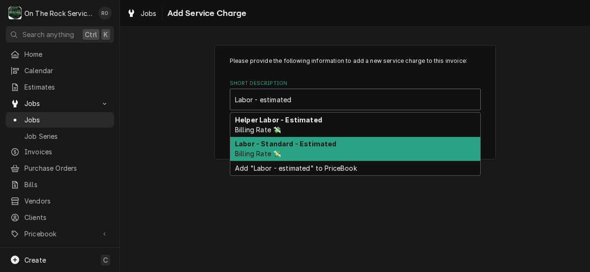
click at [336, 144] on div "Labor - Standard - Estimated Billing Rate 💸" at bounding box center [355, 149] width 250 height 24
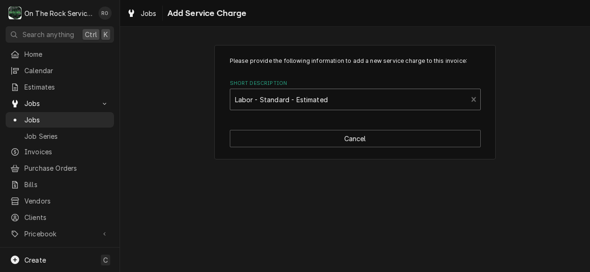
type textarea "x"
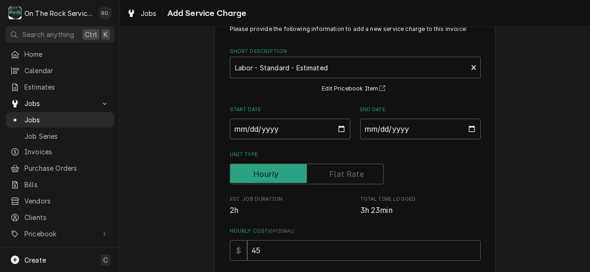
scroll to position [34, 0]
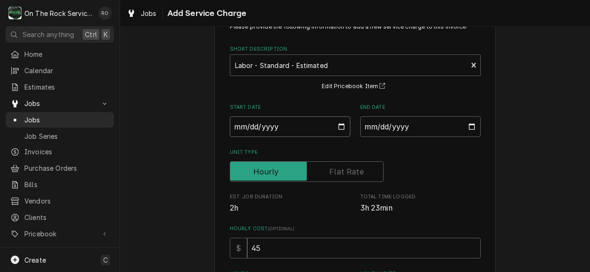
click at [335, 129] on input "Start Date" at bounding box center [290, 126] width 121 height 21
type input "2025-08-21"
click at [467, 126] on input "End Date" at bounding box center [420, 126] width 121 height 21
type textarea "x"
type input "2025-08-21"
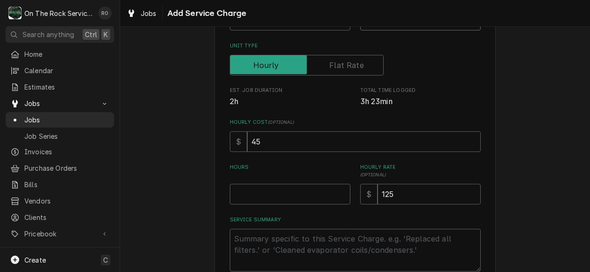
scroll to position [152, 0]
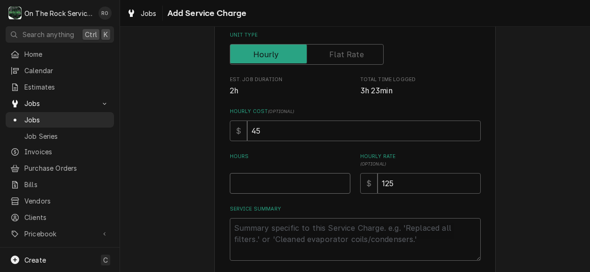
click at [301, 188] on input "Hours" at bounding box center [290, 183] width 121 height 21
type textarea "x"
type input "2"
click at [282, 249] on textarea "Service Summary" at bounding box center [355, 239] width 251 height 43
type textarea "x"
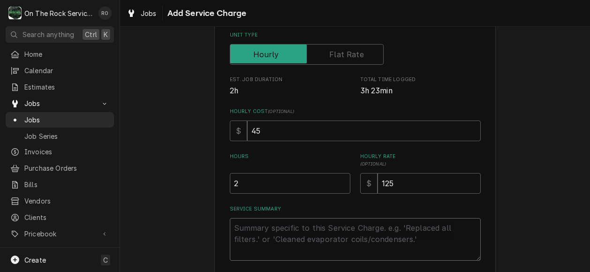
type textarea "E"
type textarea "x"
type textarea "Es"
type textarea "x"
type textarea "Est"
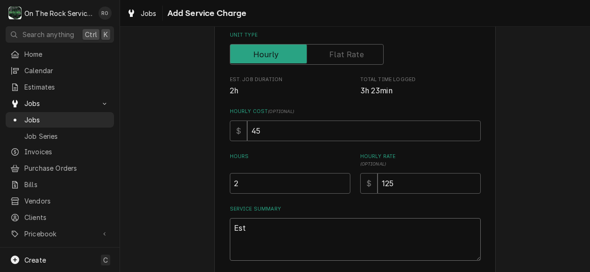
type textarea "x"
type textarea "Esti"
type textarea "x"
type textarea "Estim"
type textarea "x"
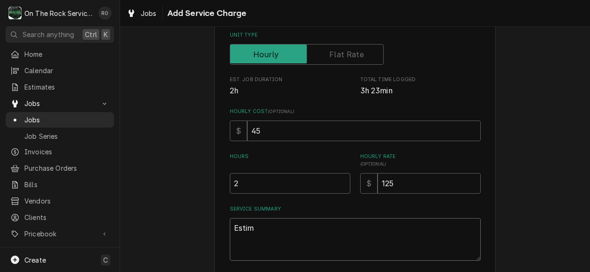
type textarea "Estima"
type textarea "x"
type textarea "Estimat"
type textarea "x"
type textarea "Estimate"
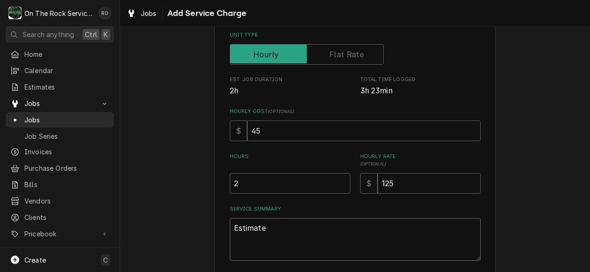
type textarea "x"
type textarea "Estimated"
type textarea "x"
type textarea "Estimated"
type textarea "x"
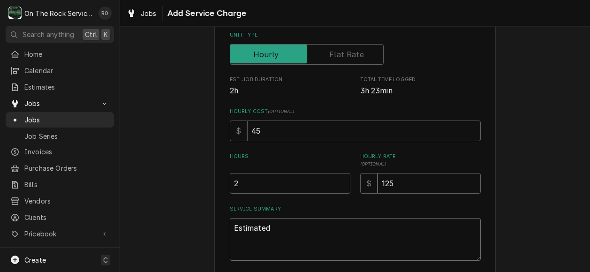
type textarea "Estimated l"
type textarea "x"
type textarea "Estimated la"
type textarea "x"
type textarea "Estimated lab"
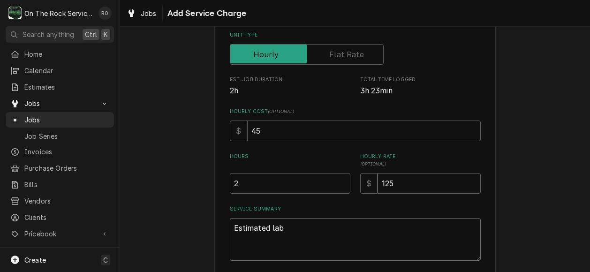
type textarea "x"
type textarea "Estimated labo"
type textarea "x"
type textarea "Estimated labor"
type textarea "x"
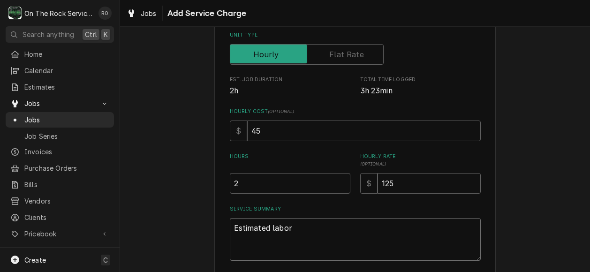
type textarea "Estimated labor"
type textarea "x"
type textarea "Estimated labor t"
type textarea "x"
type textarea "Estimated labor to"
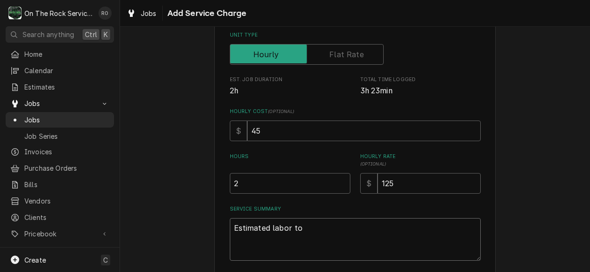
type textarea "x"
type textarea "Estimated labor to c"
type textarea "x"
type textarea "Estimated labor to co"
type textarea "x"
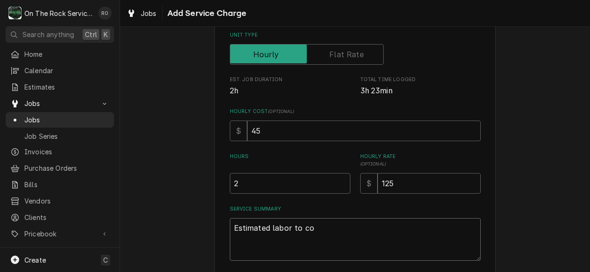
type textarea "Estimated labor to com"
type textarea "x"
type textarea "Estimated labor to comp"
type textarea "x"
type textarea "Estimated labor to compl"
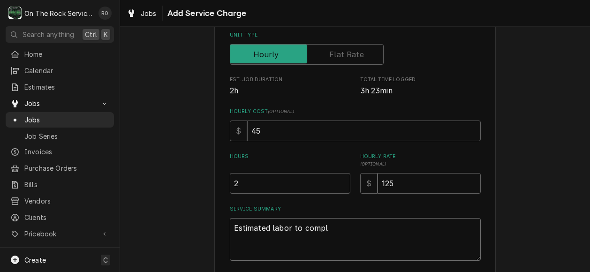
type textarea "x"
type textarea "Estimated labor to complet"
type textarea "x"
type textarea "Estimated labor to complete"
type textarea "x"
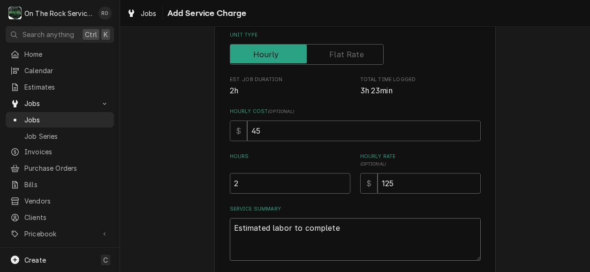
type textarea "Estimated labor to complete"
type textarea "x"
type textarea "Estimated labor to complete r"
type textarea "x"
type textarea "Estimated labor to complete re"
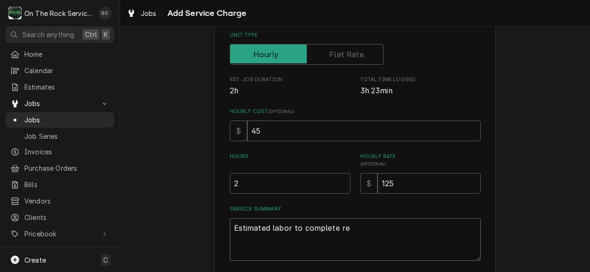
type textarea "x"
type textarea "Estimated labor to complete rep"
type textarea "x"
type textarea "Estimated labor to complete repa"
type textarea "x"
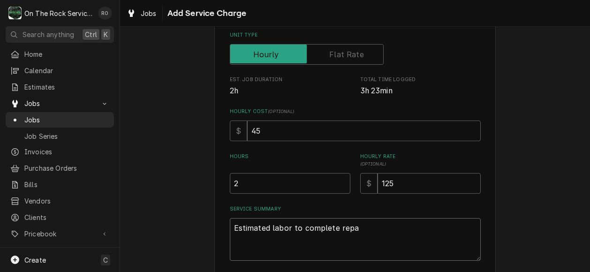
type textarea "Estimated labor to complete repai"
type textarea "x"
type textarea "Estimated labor to complete repair"
type textarea "x"
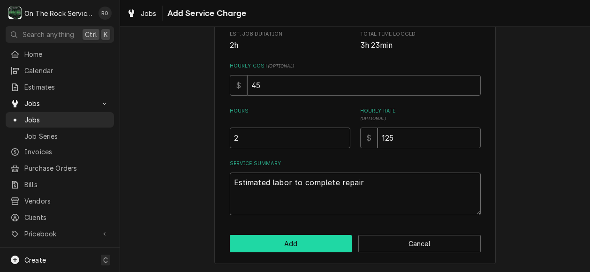
type textarea "Estimated labor to complete repair"
click at [300, 244] on button "Add" at bounding box center [291, 243] width 122 height 17
type textarea "x"
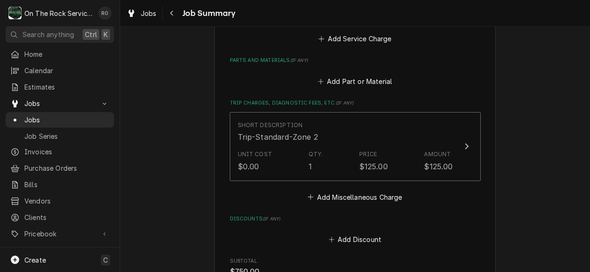
scroll to position [740, 0]
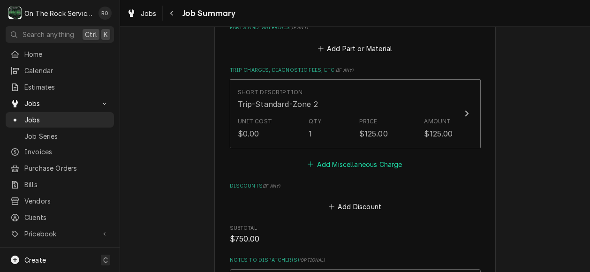
click at [359, 158] on button "Add Miscellaneous Charge" at bounding box center [355, 164] width 98 height 13
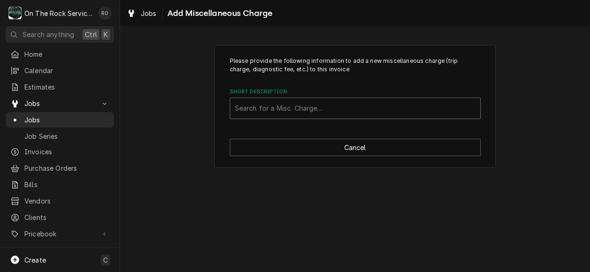
click at [364, 112] on div "Short Description" at bounding box center [355, 108] width 241 height 17
type input "return"
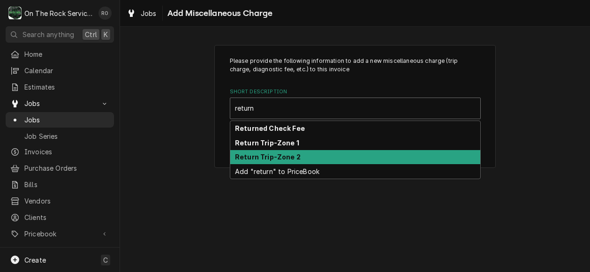
click at [351, 153] on div "Return Trip-Zone 2" at bounding box center [355, 157] width 250 height 15
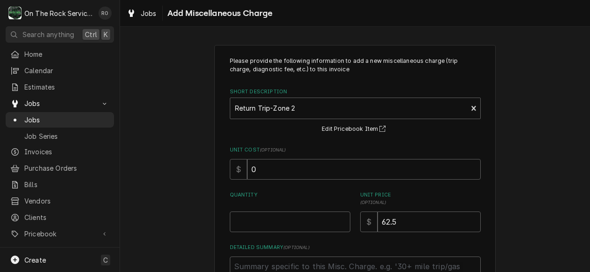
click at [320, 204] on label "Quantity" at bounding box center [290, 198] width 121 height 15
click at [320, 212] on input "Quantity" at bounding box center [290, 222] width 121 height 21
type textarea "x"
type input "2"
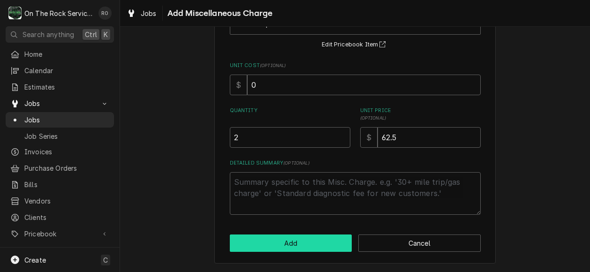
click at [334, 243] on button "Add" at bounding box center [291, 243] width 122 height 17
type textarea "x"
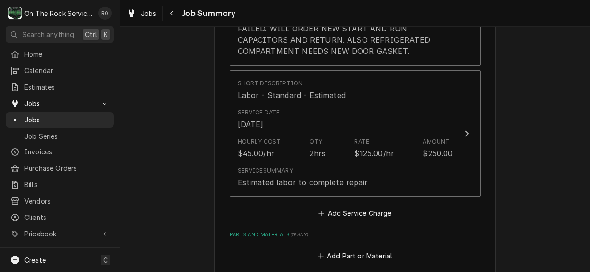
scroll to position [558, 0]
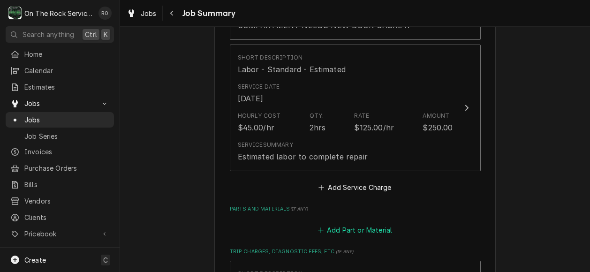
click at [373, 223] on button "Add Part or Material" at bounding box center [354, 229] width 77 height 13
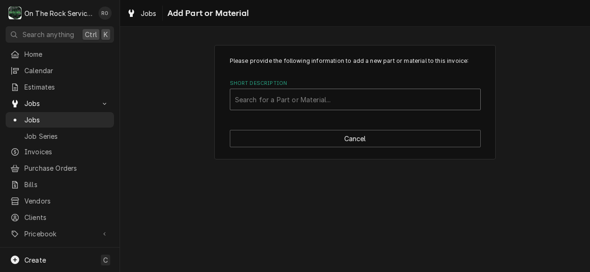
click at [274, 95] on div "Short Description" at bounding box center [355, 99] width 241 height 17
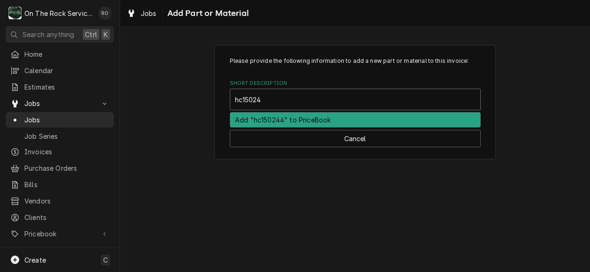
type input "hc150244"
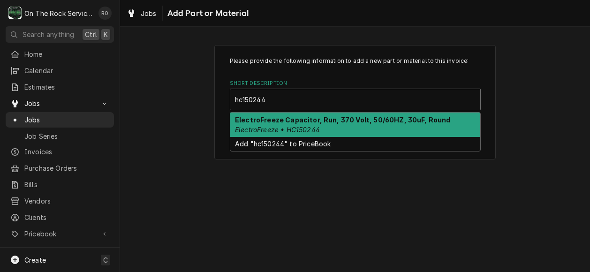
click at [280, 123] on strong "ElectroFreeze Capacitor, Run, 370 Volt, 50/60HZ, 30uF, Round" at bounding box center [343, 120] width 216 height 8
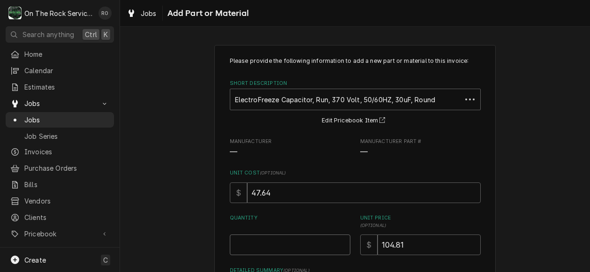
click at [282, 241] on input "Quantity" at bounding box center [290, 245] width 121 height 21
type textarea "x"
type input "2"
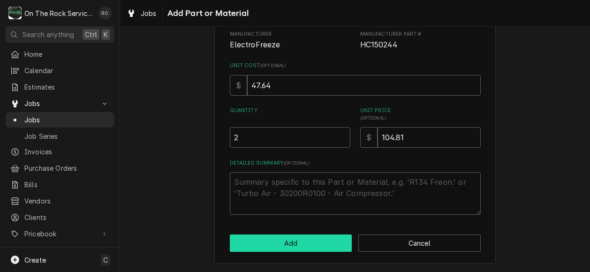
click at [283, 239] on button "Add" at bounding box center [291, 243] width 122 height 17
type textarea "x"
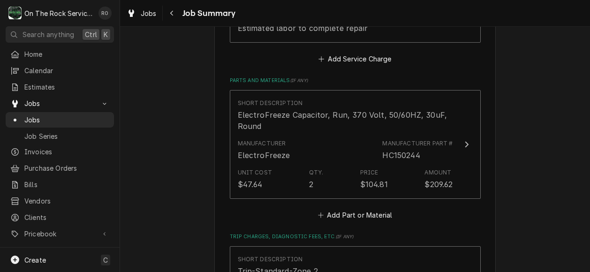
scroll to position [694, 0]
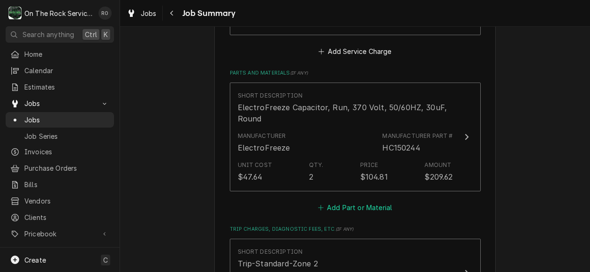
click at [353, 201] on button "Add Part or Material" at bounding box center [354, 207] width 77 height 13
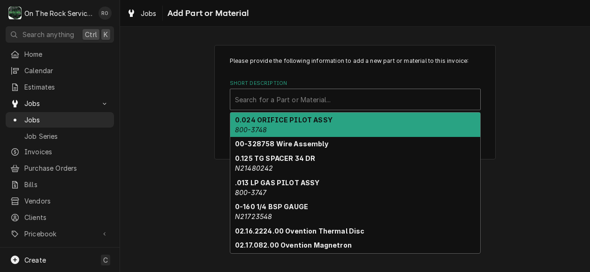
click at [292, 99] on div "Short Description" at bounding box center [355, 99] width 241 height 17
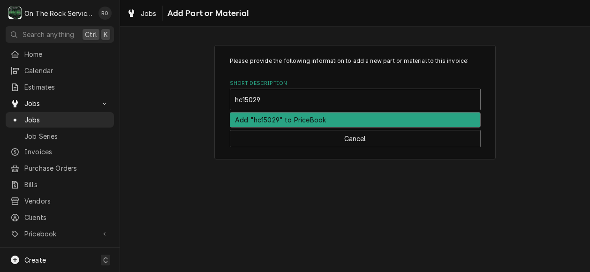
type input "hc150294"
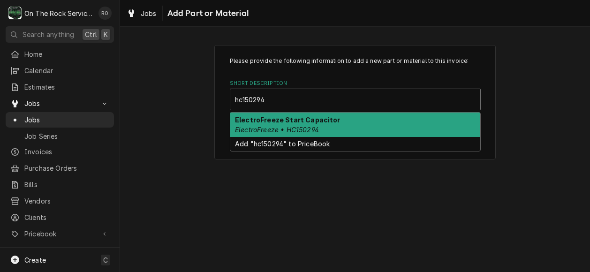
click at [287, 124] on div "ElectroFreeze Start Capacitor ElectroFreeze • HC150294" at bounding box center [355, 125] width 250 height 24
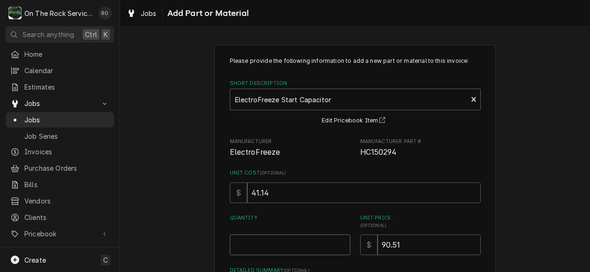
click at [293, 239] on input "Quantity" at bounding box center [290, 245] width 121 height 21
type textarea "x"
type input "2"
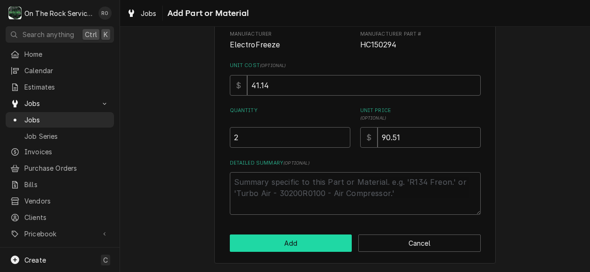
click at [293, 239] on button "Add" at bounding box center [291, 243] width 122 height 17
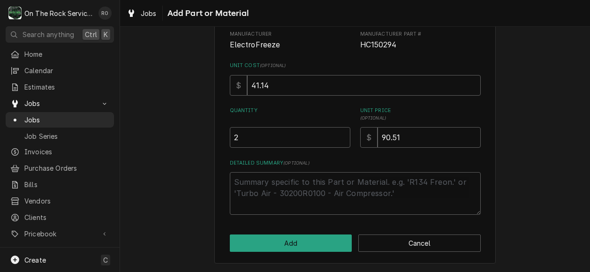
type textarea "x"
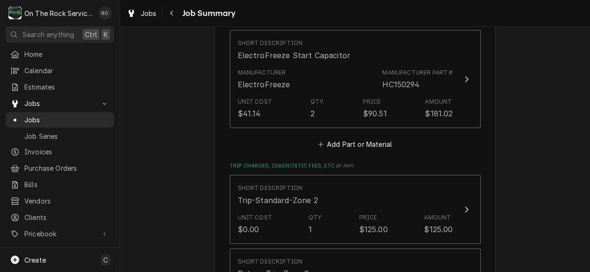
scroll to position [861, 0]
click at [356, 137] on button "Add Part or Material" at bounding box center [354, 143] width 77 height 13
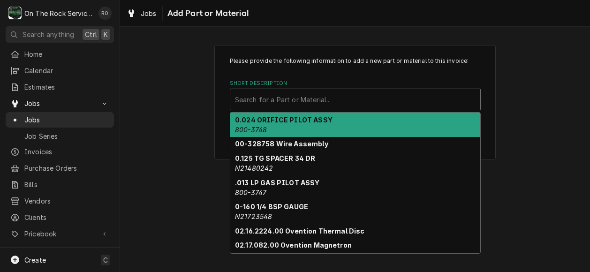
click at [306, 100] on div "Short Description" at bounding box center [355, 99] width 241 height 17
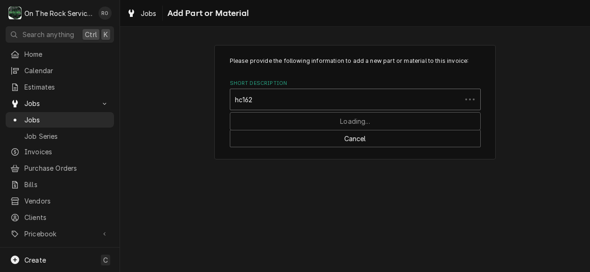
type input "hc1623"
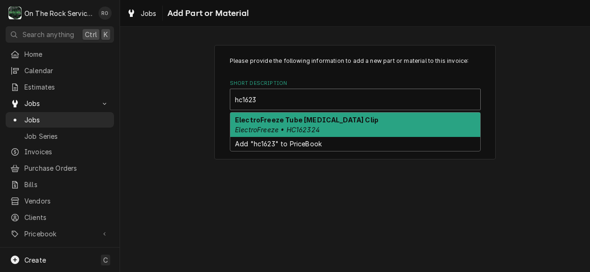
click at [320, 119] on strong "ElectroFreeze Tube [MEDICAL_DATA] Clip" at bounding box center [307, 120] width 144 height 8
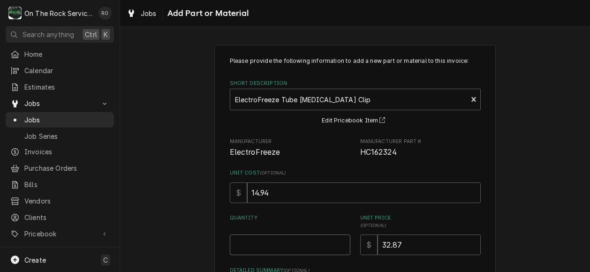
click at [308, 243] on input "Quantity" at bounding box center [290, 245] width 121 height 21
type textarea "x"
type input "2"
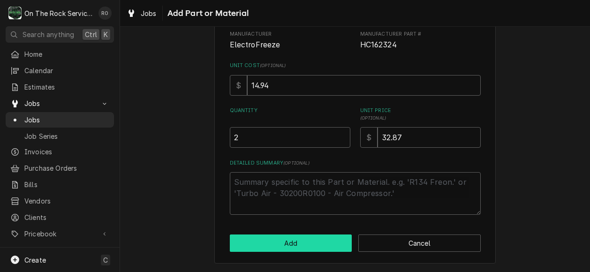
click at [308, 243] on button "Add" at bounding box center [291, 243] width 122 height 17
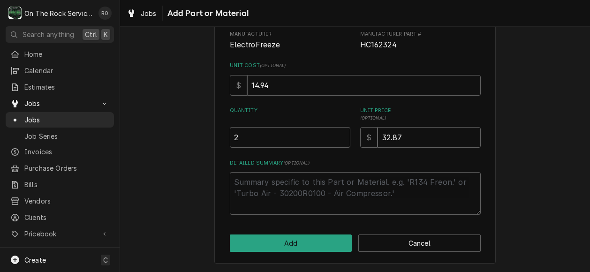
type textarea "x"
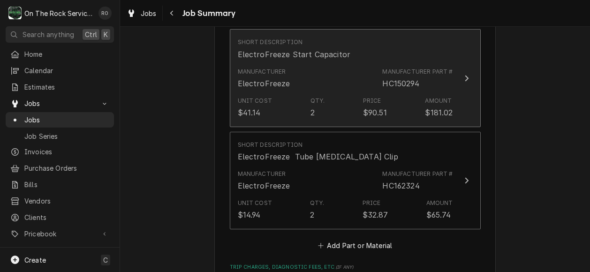
scroll to position [957, 0]
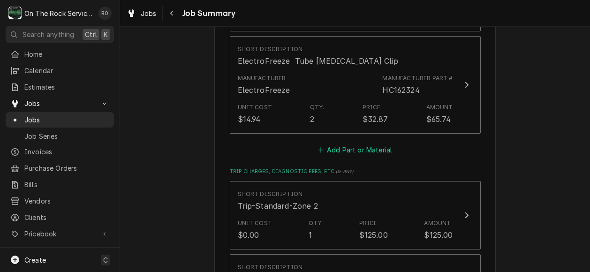
click at [345, 144] on button "Add Part or Material" at bounding box center [354, 150] width 77 height 13
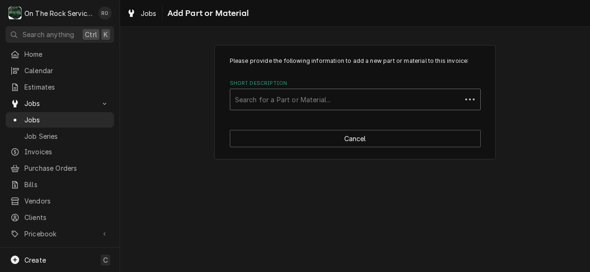
click at [328, 93] on div "Short Description" at bounding box center [346, 99] width 222 height 17
click at [328, 93] on div "Short Description" at bounding box center [355, 99] width 241 height 17
type input "hc160563"
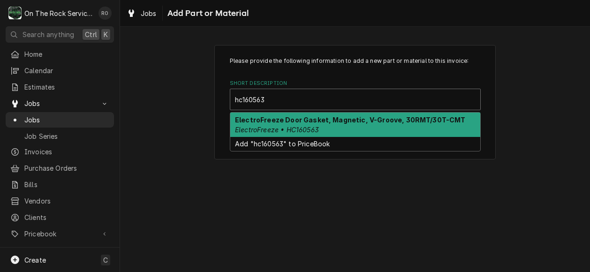
click at [330, 124] on div "ElectroFreeze Door Gasket, Magnetic, V-Groove, 30RMT/30T-CMT ElectroFreeze • HC…" at bounding box center [355, 125] width 250 height 24
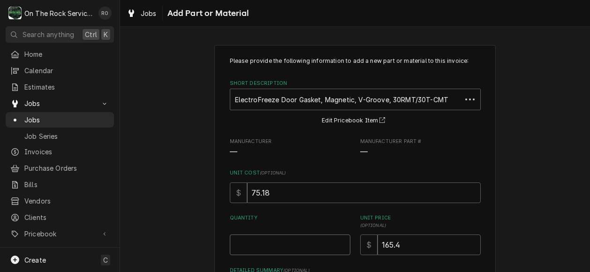
click at [311, 242] on input "Quantity" at bounding box center [290, 245] width 121 height 21
type textarea "x"
type input "1"
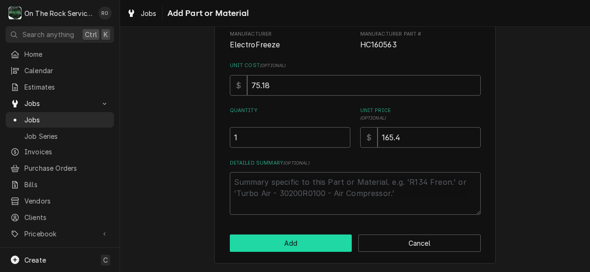
click at [311, 247] on button "Add" at bounding box center [291, 243] width 122 height 17
type textarea "x"
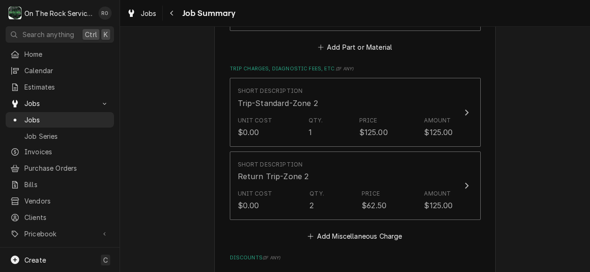
scroll to position [1180, 0]
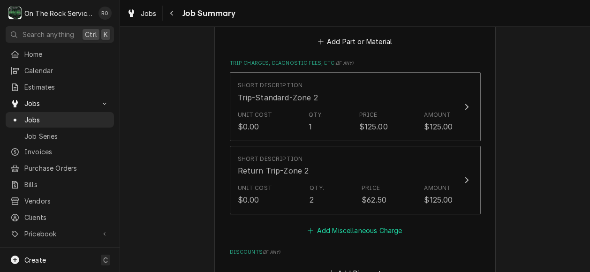
click at [378, 224] on button "Add Miscellaneous Charge" at bounding box center [355, 230] width 98 height 13
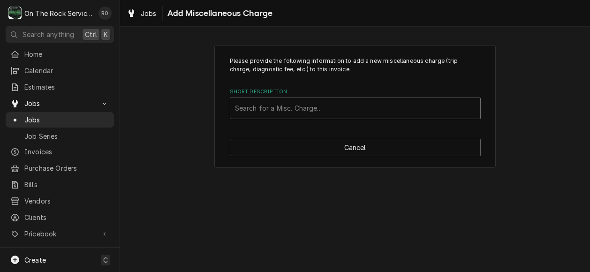
click at [342, 110] on div "Short Description" at bounding box center [355, 108] width 241 height 17
click at [342, 110] on div "sh" at bounding box center [355, 108] width 241 height 17
type input "shipping"
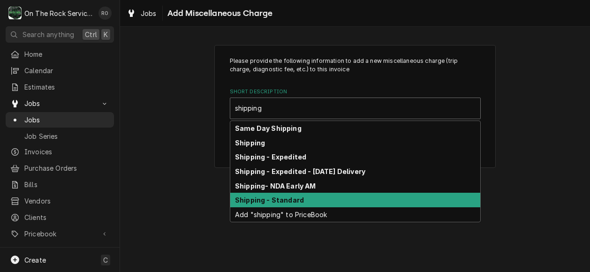
click at [335, 207] on div "Shipping - Standard" at bounding box center [355, 200] width 250 height 15
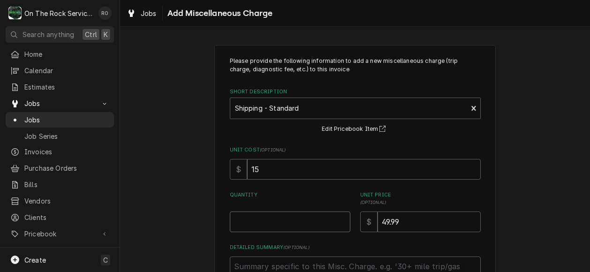
click at [308, 228] on input "Quantity" at bounding box center [290, 222] width 121 height 21
type textarea "x"
type input "1"
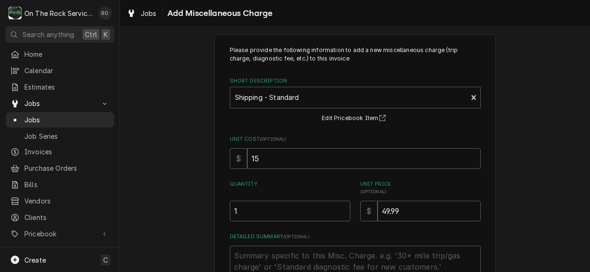
scroll to position [84, 0]
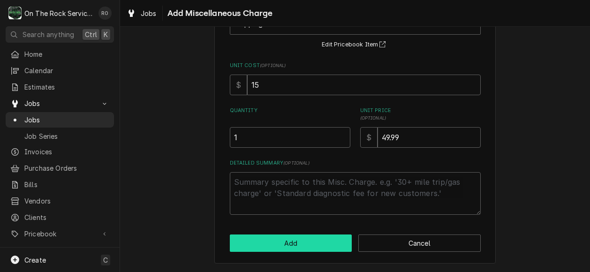
click at [307, 239] on button "Add" at bounding box center [291, 243] width 122 height 17
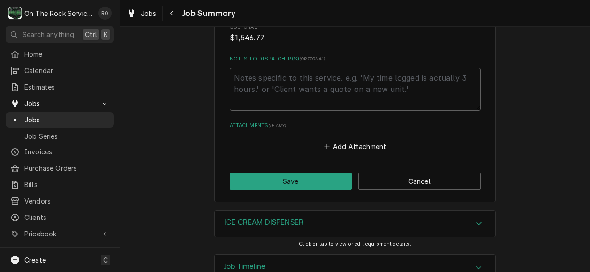
scroll to position [1538, 0]
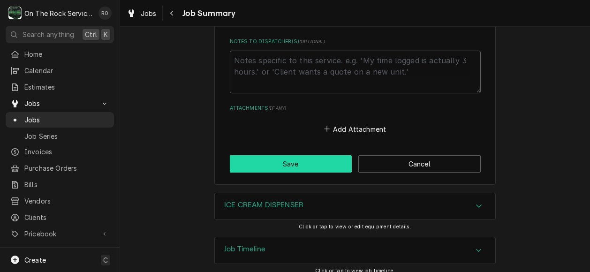
click at [291, 156] on button "Save" at bounding box center [291, 163] width 122 height 17
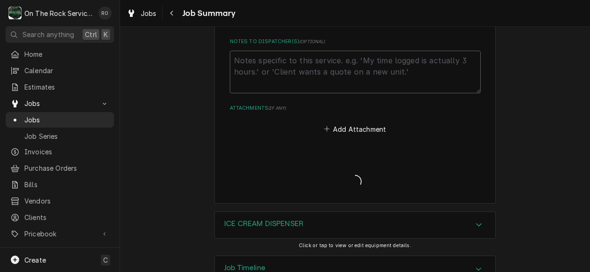
type textarea "x"
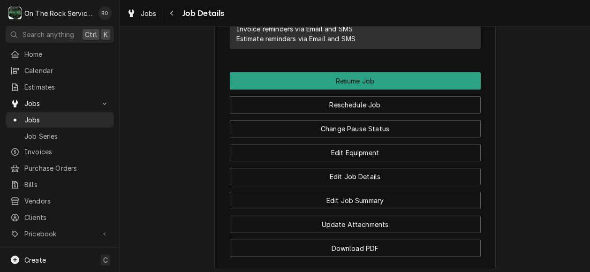
scroll to position [1088, 0]
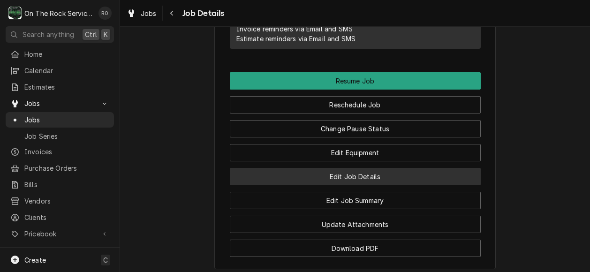
click at [394, 185] on button "Edit Job Details" at bounding box center [355, 176] width 251 height 17
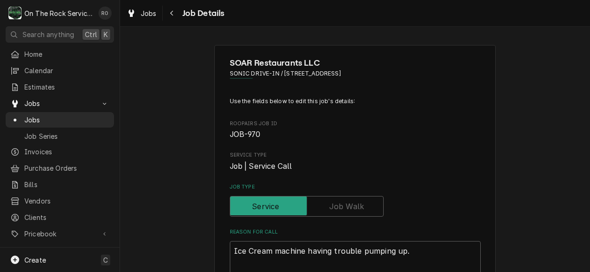
type textarea "x"
click at [366, 204] on input "Job Type" at bounding box center [306, 206] width 145 height 21
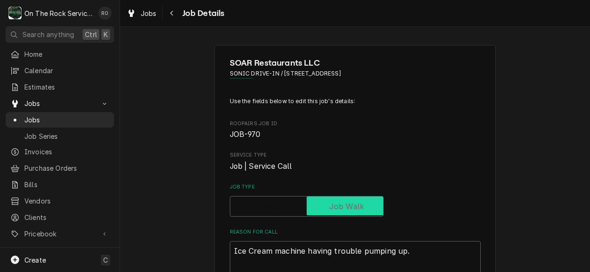
checkbox input "true"
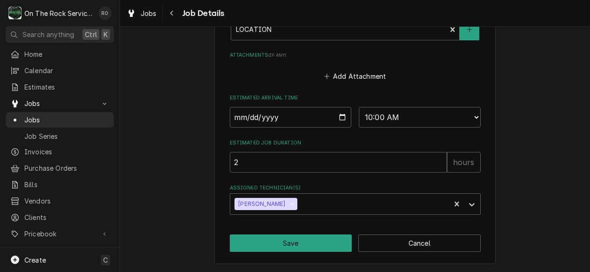
scroll to position [586, 0]
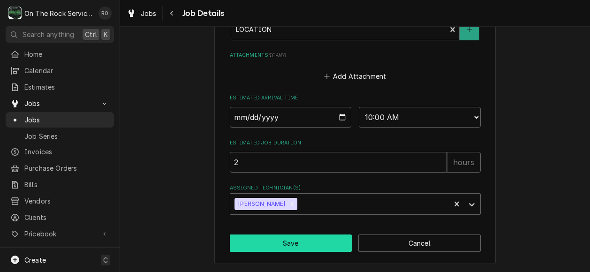
click at [325, 251] on button "Save" at bounding box center [291, 243] width 122 height 17
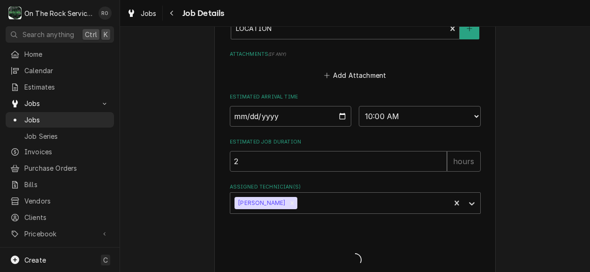
type textarea "x"
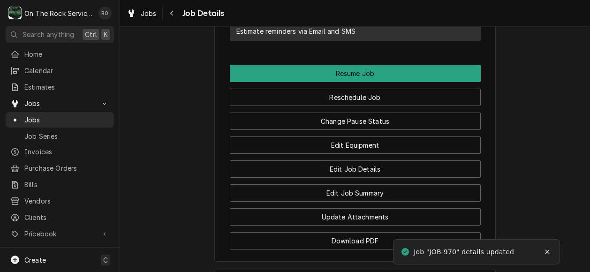
scroll to position [1096, 0]
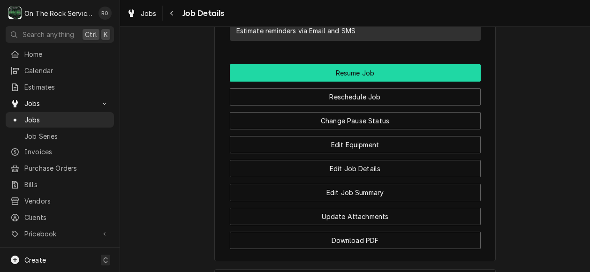
click at [357, 81] on button "Resume Job" at bounding box center [355, 72] width 251 height 17
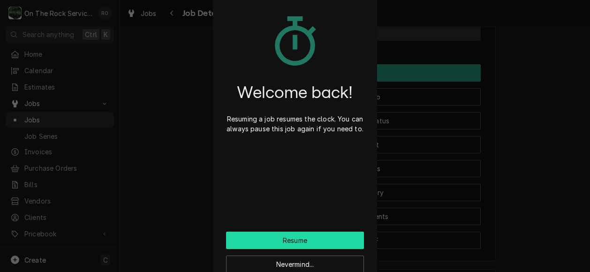
click at [341, 240] on button "Resume" at bounding box center [295, 240] width 138 height 17
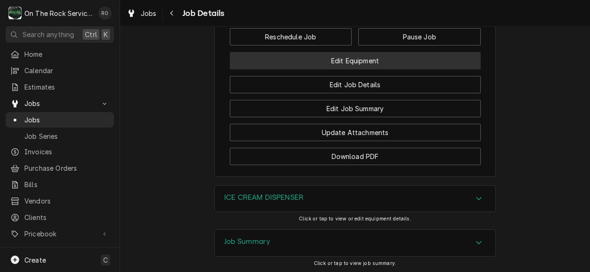
scroll to position [1082, 0]
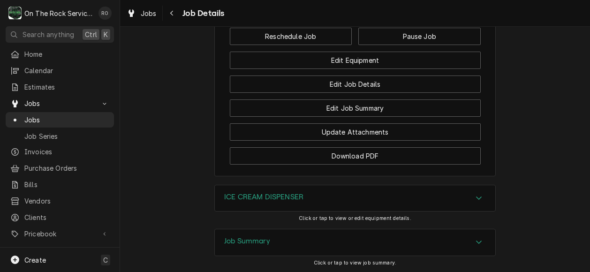
click at [409, 21] on button "Complete Job" at bounding box center [355, 12] width 251 height 17
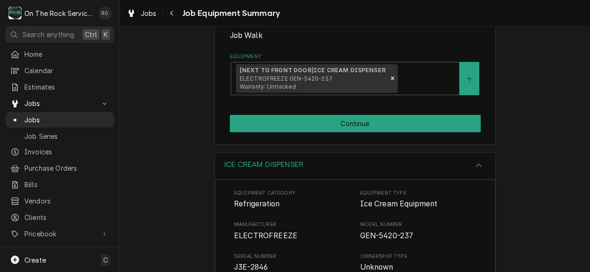
scroll to position [157, 0]
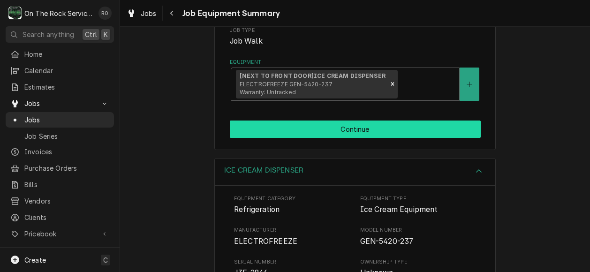
click at [420, 131] on button "Continue" at bounding box center [355, 129] width 251 height 17
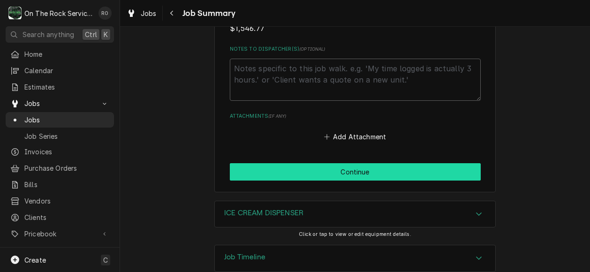
scroll to position [1472, 0]
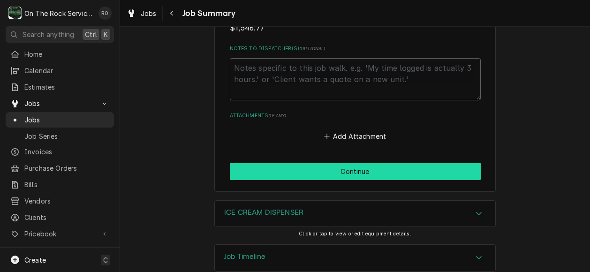
click at [399, 165] on button "Continue" at bounding box center [355, 171] width 251 height 17
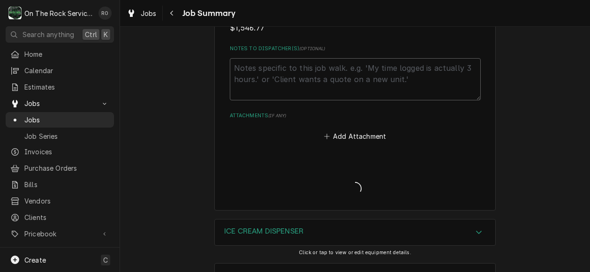
type textarea "x"
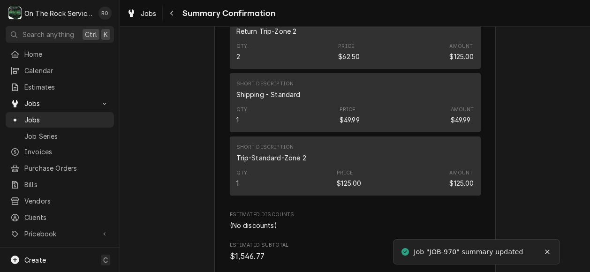
scroll to position [1108, 0]
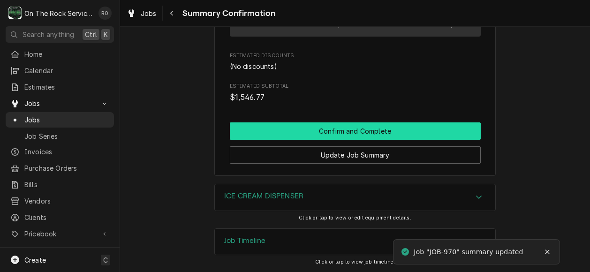
click at [387, 130] on button "Confirm and Complete" at bounding box center [355, 130] width 251 height 17
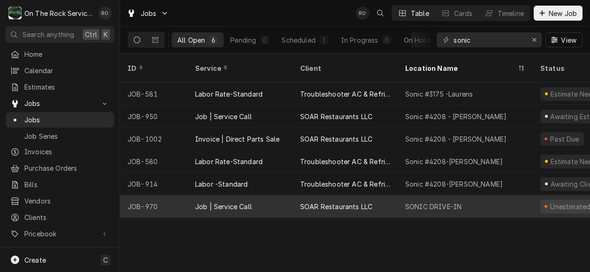
click at [465, 195] on div "SONIC DRIVE-IN" at bounding box center [465, 206] width 135 height 23
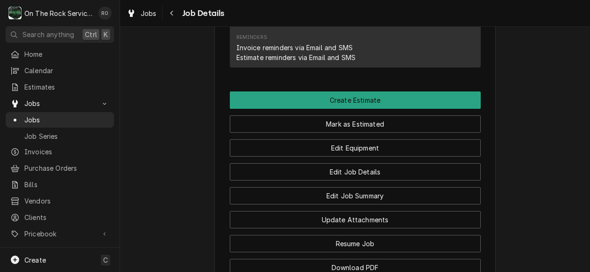
scroll to position [817, 0]
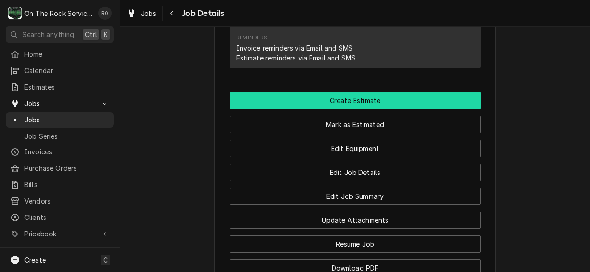
click at [426, 109] on button "Create Estimate" at bounding box center [355, 100] width 251 height 17
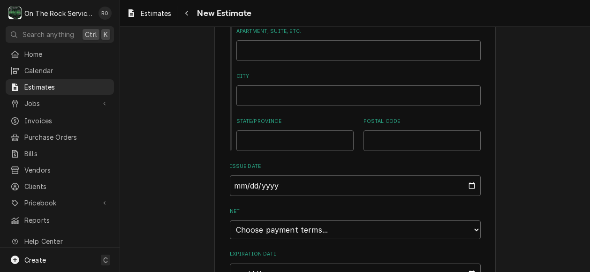
scroll to position [642, 0]
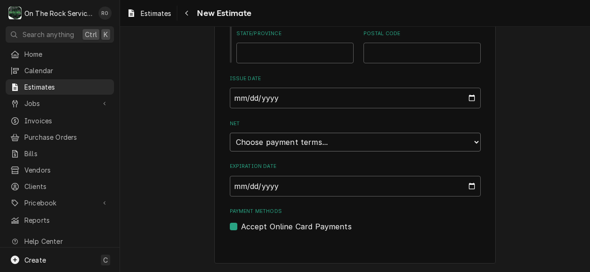
click at [412, 149] on select "Choose payment terms... Same Day Net 7 Net 14 Net 21 Net 30 Net 45 Net 60 Net 90" at bounding box center [355, 142] width 251 height 19
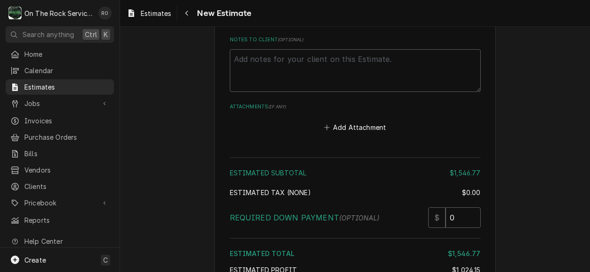
scroll to position [2523, 0]
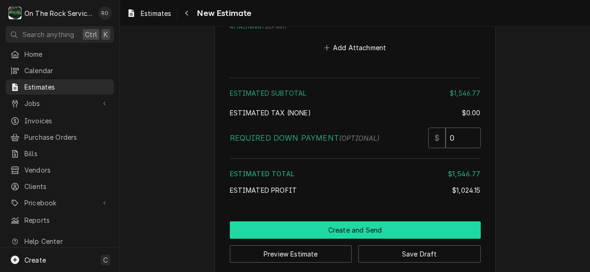
click at [373, 221] on button "Create and Send" at bounding box center [355, 229] width 251 height 17
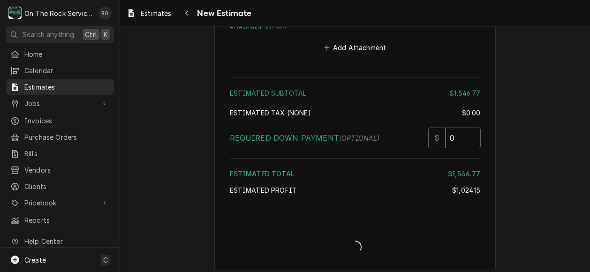
scroll to position [2517, 0]
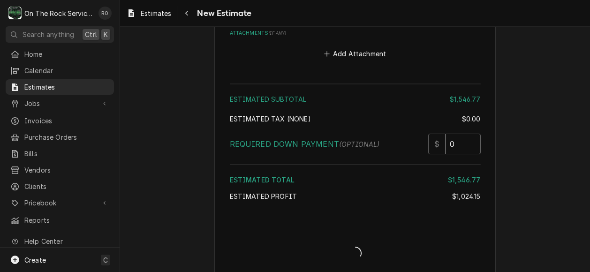
type textarea "x"
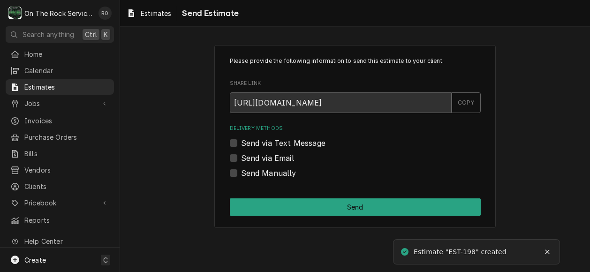
click at [239, 155] on div "Send via Email" at bounding box center [355, 157] width 251 height 11
click at [241, 156] on label "Send via Email" at bounding box center [267, 157] width 53 height 11
click at [241, 156] on input "Send via Email" at bounding box center [366, 162] width 251 height 21
checkbox input "true"
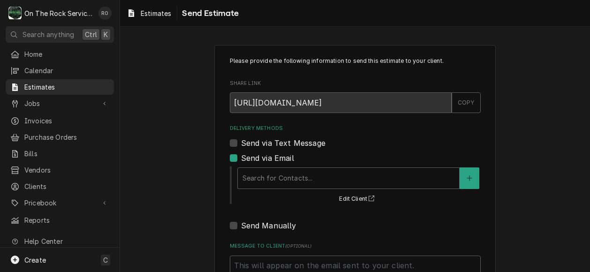
click at [256, 167] on div "Search for Contacts... Edit Client" at bounding box center [358, 185] width 244 height 39
click at [257, 168] on div "Search for Contacts..." at bounding box center [348, 178] width 221 height 21
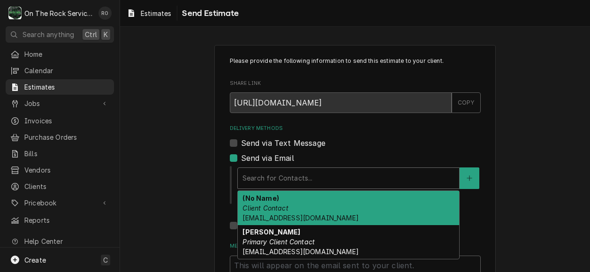
click at [269, 204] on div "(No Name) Client Contact [EMAIL_ADDRESS][DOMAIN_NAME]" at bounding box center [348, 208] width 221 height 34
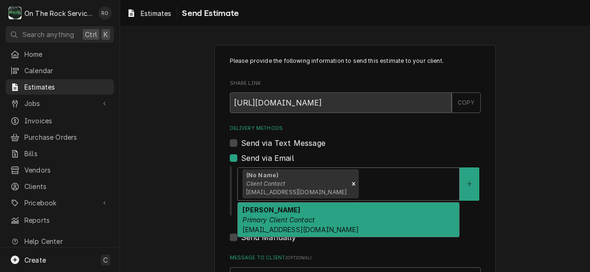
click at [361, 183] on div "Delivery Methods" at bounding box center [408, 183] width 94 height 17
click at [339, 209] on div "[PERSON_NAME] Primary Client Contact [EMAIL_ADDRESS][DOMAIN_NAME]" at bounding box center [348, 220] width 221 height 34
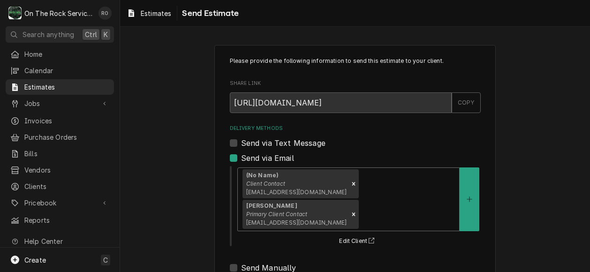
scroll to position [95, 0]
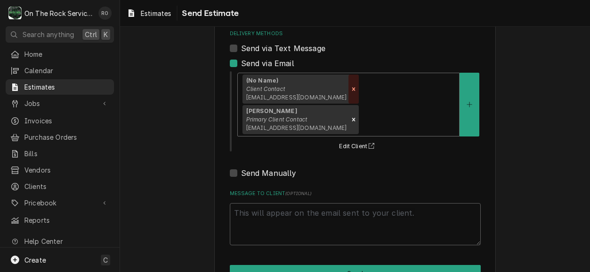
click at [350, 90] on icon "Remove [object Object]" at bounding box center [353, 89] width 7 height 7
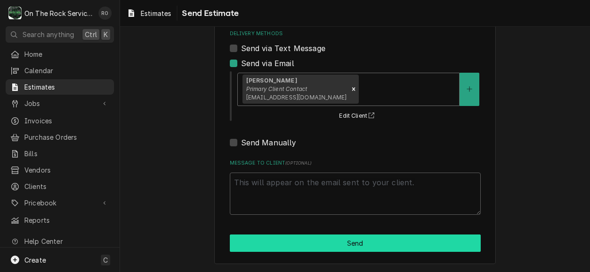
click at [376, 247] on button "Send" at bounding box center [355, 243] width 251 height 17
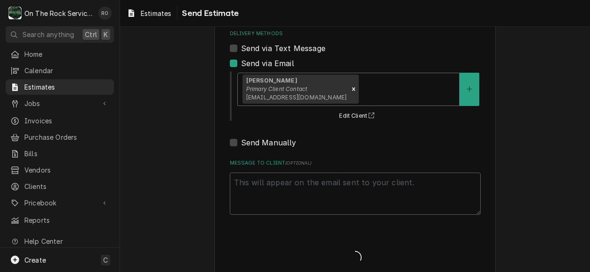
type textarea "x"
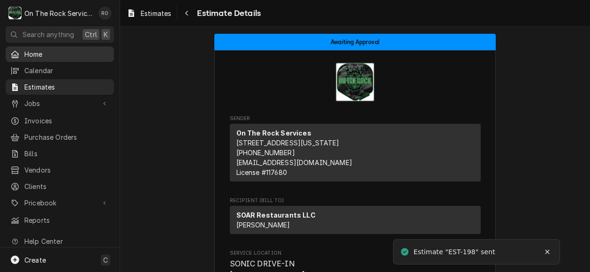
click at [27, 53] on span "Home" at bounding box center [66, 54] width 85 height 10
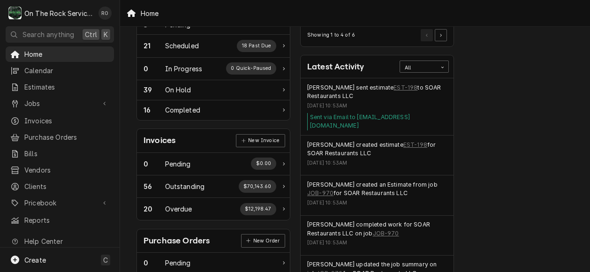
scroll to position [180, 0]
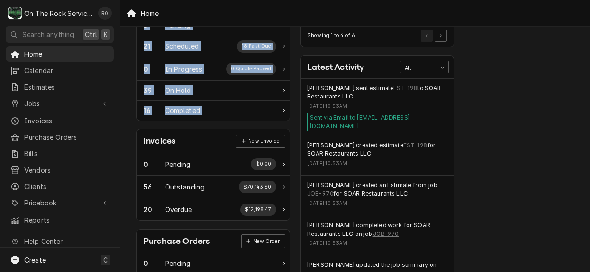
drag, startPoint x: 133, startPoint y: 147, endPoint x: 213, endPoint y: -7, distance: 173.5
click at [213, 0] on html "O On The Rock Services RO Search anything Ctrl K Home Calendar Estimates Jobs J…" at bounding box center [295, 136] width 590 height 272
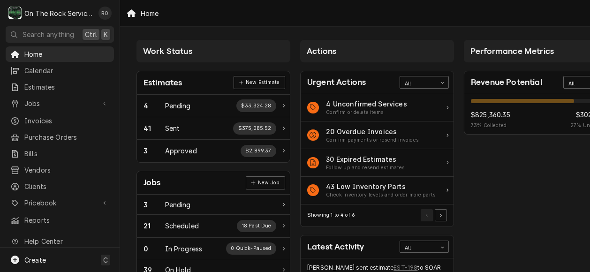
click at [284, 26] on div "Home" at bounding box center [355, 13] width 470 height 26
click at [41, 88] on span "Estimates" at bounding box center [66, 87] width 85 height 10
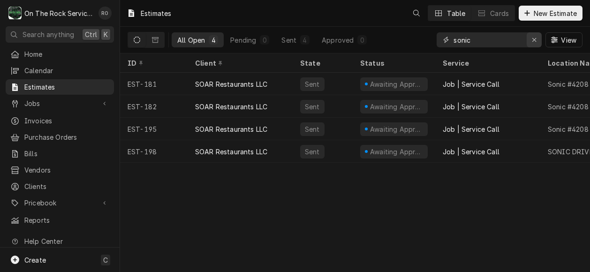
click at [532, 39] on icon "Erase input" at bounding box center [534, 40] width 5 height 7
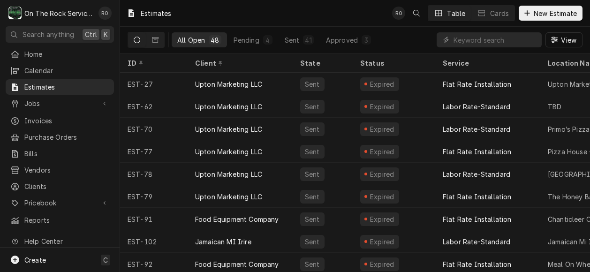
drag, startPoint x: 532, startPoint y: 39, endPoint x: 407, endPoint y: 37, distance: 124.8
click at [407, 37] on div "All Open 48 Pending 4 Sent 41 Approved 3 View" at bounding box center [355, 40] width 455 height 26
click at [485, 46] on input "Dynamic Content Wrapper" at bounding box center [496, 39] width 84 height 15
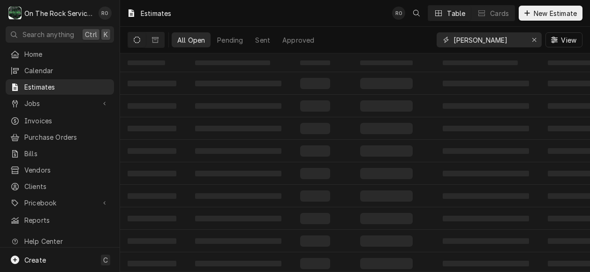
type input "lavonia"
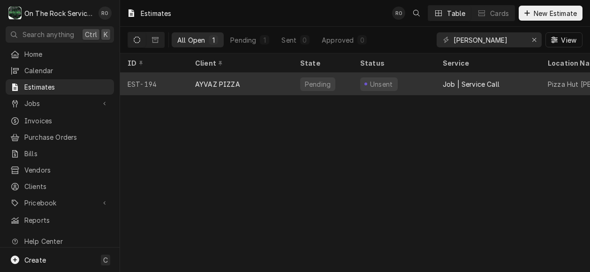
click at [270, 82] on div "AYVAZ PIZZA" at bounding box center [240, 84] width 105 height 23
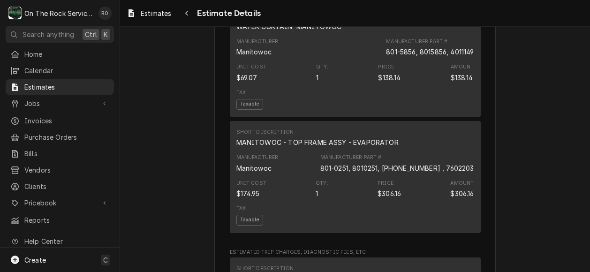
scroll to position [914, 0]
drag, startPoint x: 376, startPoint y: 190, endPoint x: 391, endPoint y: 190, distance: 15.0
click at [391, 174] on div "801-0251, 8010251, [PHONE_NUMBER] , 7602203" at bounding box center [397, 169] width 154 height 10
drag, startPoint x: 391, startPoint y: 190, endPoint x: 373, endPoint y: 189, distance: 17.4
click at [373, 174] on div "801-0251, 8010251, [PHONE_NUMBER] , 7602203" at bounding box center [397, 169] width 154 height 10
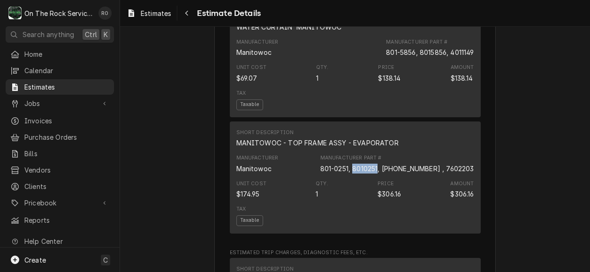
drag, startPoint x: 373, startPoint y: 189, endPoint x: 383, endPoint y: 188, distance: 10.0
click at [383, 174] on div "801-0251, 8010251, [PHONE_NUMBER] , 7602203" at bounding box center [397, 169] width 154 height 10
copy div "8010251"
drag, startPoint x: 377, startPoint y: 72, endPoint x: 410, endPoint y: 76, distance: 33.1
click at [410, 61] on div "Manufacturer Manitowoc Manufacturer Part # 801-5856, 8015856, 4011149" at bounding box center [355, 47] width 238 height 25
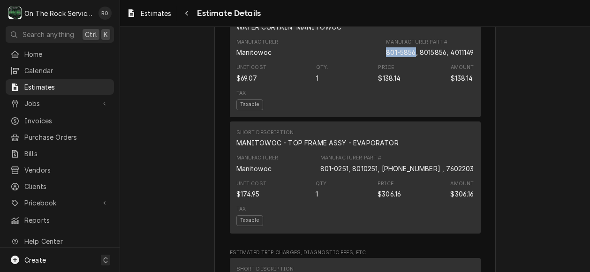
copy div "801-5856"
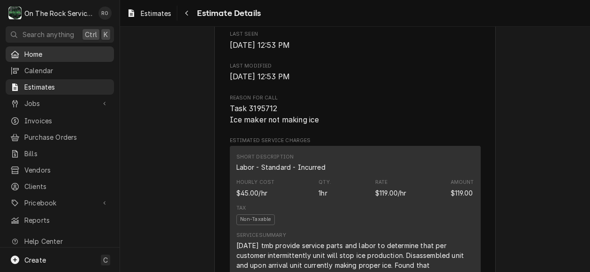
scroll to position [466, 0]
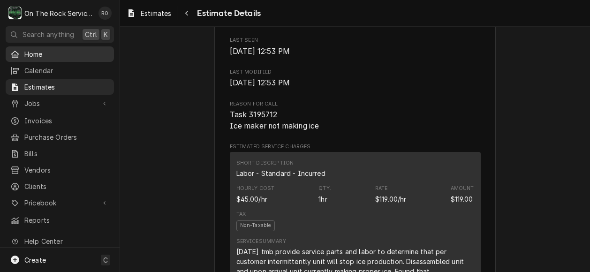
click at [56, 49] on span "Home" at bounding box center [66, 54] width 85 height 10
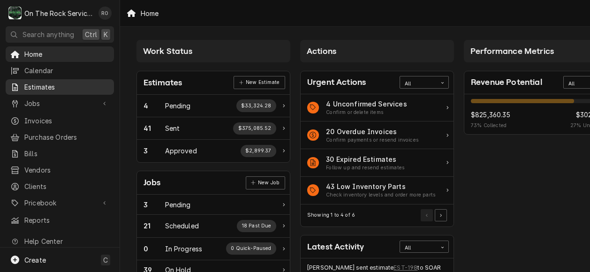
click at [51, 82] on span "Estimates" at bounding box center [66, 87] width 85 height 10
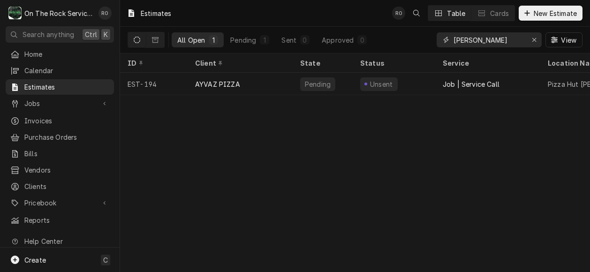
drag, startPoint x: 489, startPoint y: 37, endPoint x: 341, endPoint y: 30, distance: 148.4
click at [341, 30] on div "All Open 1 Pending 1 Sent 0 Approved 0 [PERSON_NAME] View" at bounding box center [355, 40] width 455 height 26
type input "1"
type input "8"
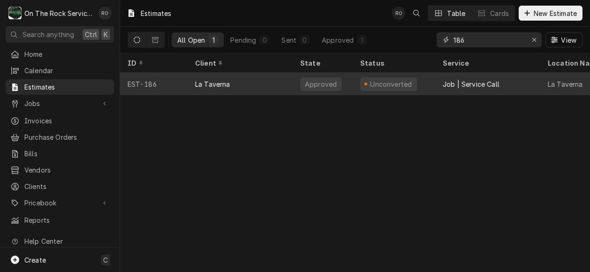
type input "186"
click at [257, 79] on div "La Taverna" at bounding box center [240, 84] width 105 height 23
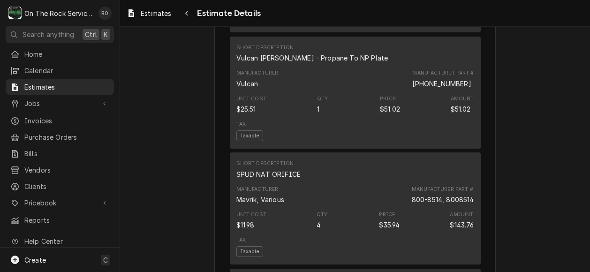
scroll to position [801, 0]
click at [71, 52] on span "Home" at bounding box center [66, 54] width 85 height 10
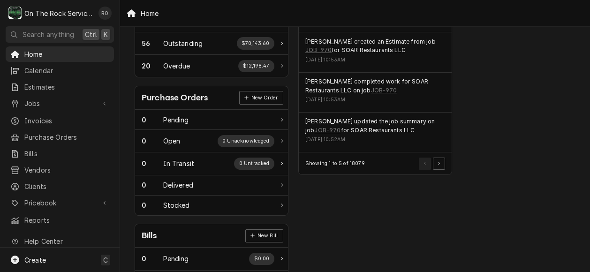
scroll to position [325, 2]
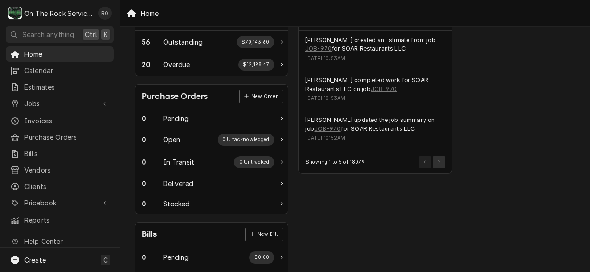
click at [433, 156] on button "Pagination Controls" at bounding box center [439, 162] width 12 height 12
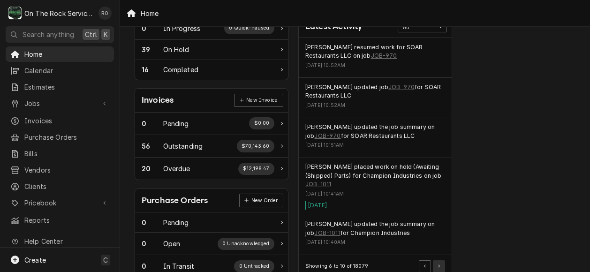
scroll to position [221, 2]
